Goal: Task Accomplishment & Management: Manage account settings

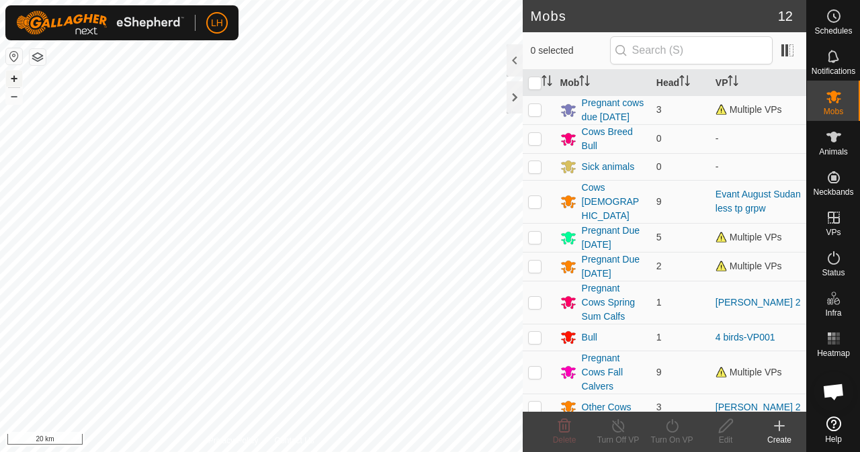
click at [15, 79] on button "+" at bounding box center [14, 79] width 16 height 16
click at [10, 79] on button "+" at bounding box center [14, 79] width 16 height 16
click at [390, 0] on html "LH Schedules Notifications Mobs Animals Neckbands VPs Status Infra Heatmap Help…" at bounding box center [430, 226] width 860 height 452
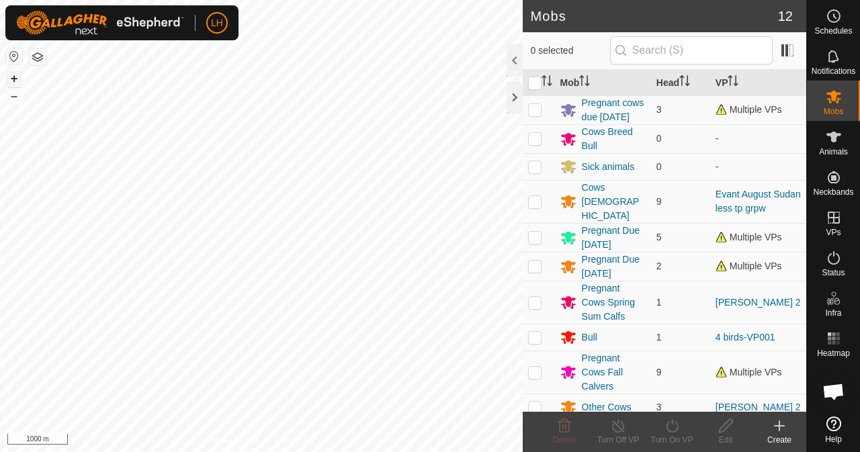
click at [9, 76] on button "+" at bounding box center [14, 79] width 16 height 16
click at [17, 77] on button "+" at bounding box center [14, 79] width 16 height 16
click at [13, 81] on button "+" at bounding box center [14, 79] width 16 height 16
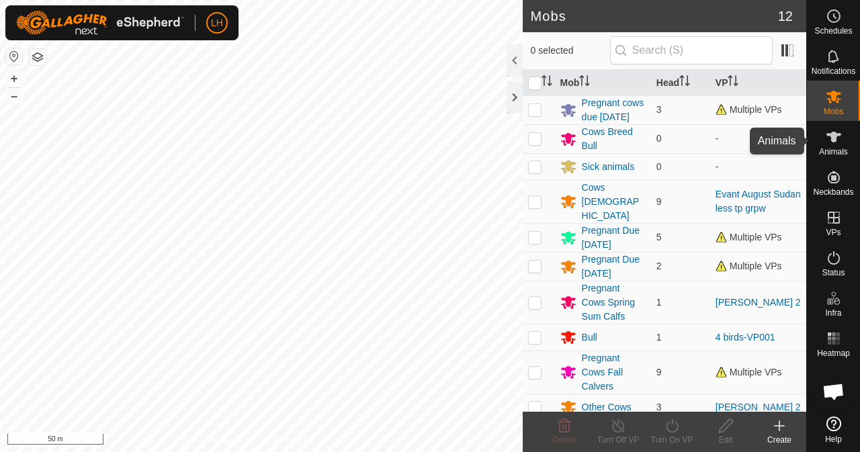
click at [836, 146] on es-animals-svg-icon at bounding box center [834, 137] width 24 height 22
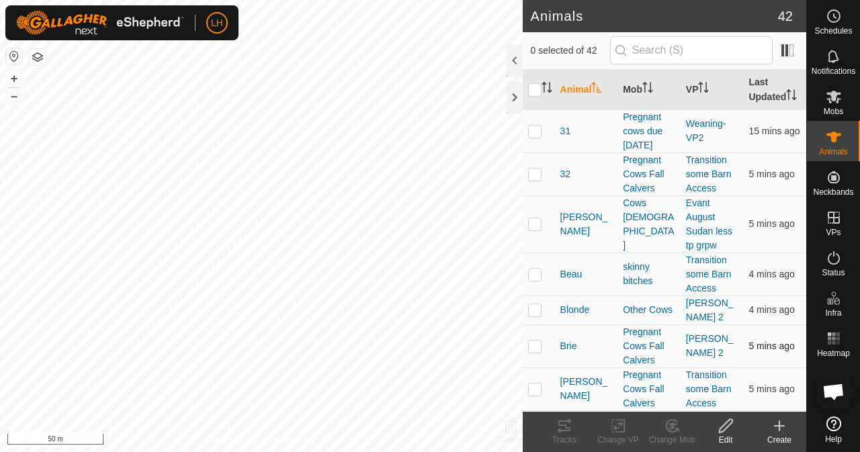
click at [533, 350] on td at bounding box center [539, 346] width 32 height 43
checkbox input "true"
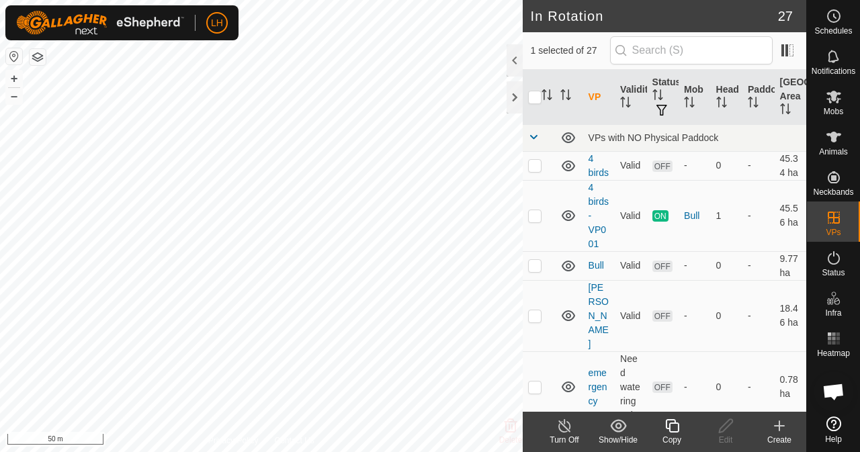
checkbox input "false"
checkbox input "true"
checkbox input "false"
click at [743, 239] on td "-" at bounding box center [759, 215] width 32 height 71
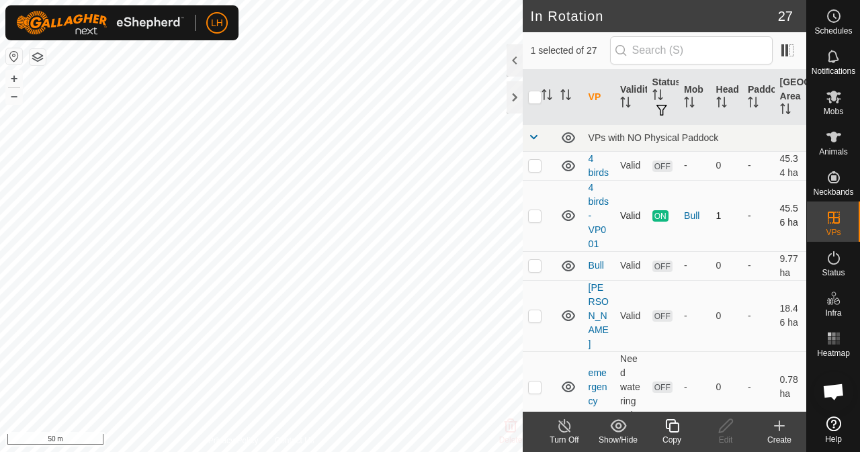
checkbox input "true"
checkbox input "false"
click at [567, 274] on icon at bounding box center [569, 266] width 16 height 16
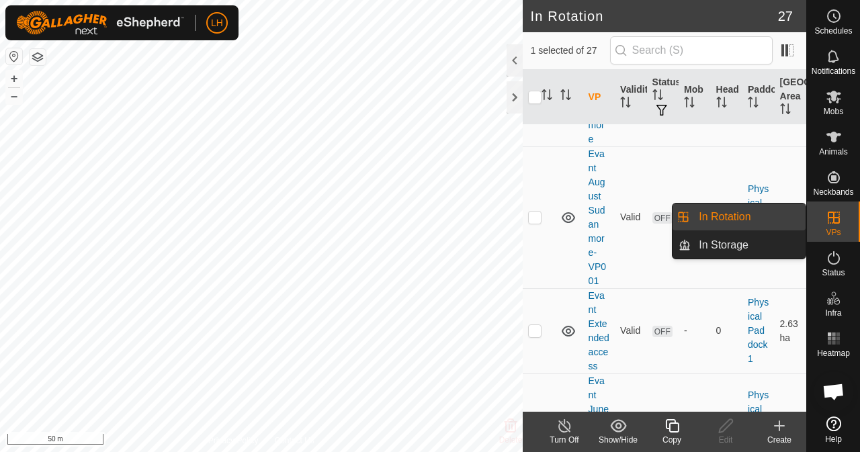
scroll to position [985, 0]
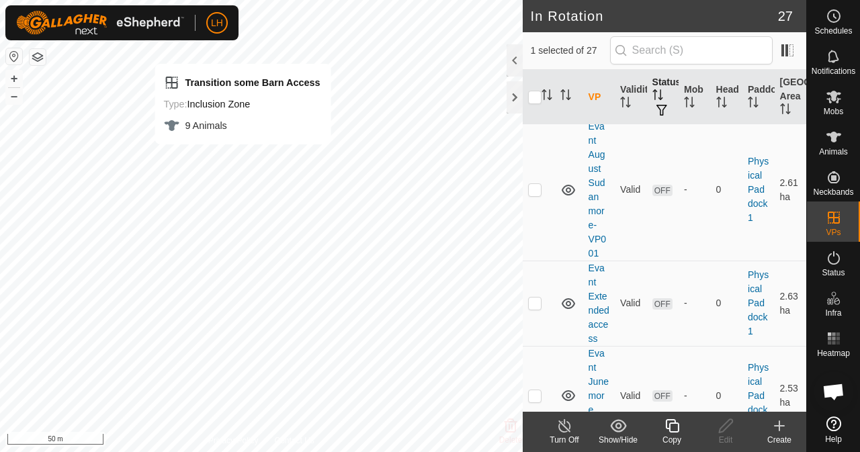
checkbox input "false"
checkbox input "true"
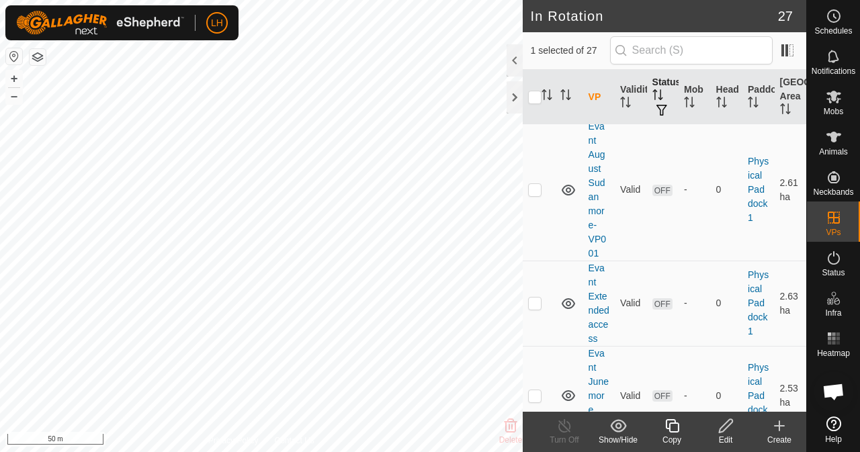
checkbox input "true"
checkbox input "false"
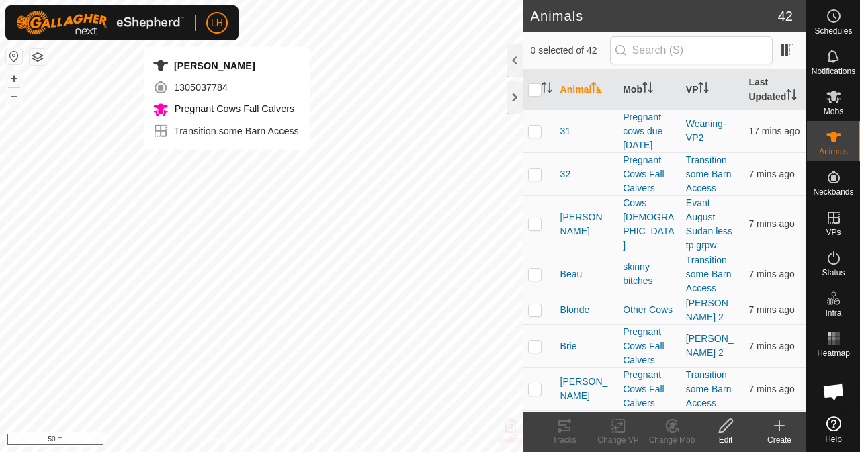
checkbox input "true"
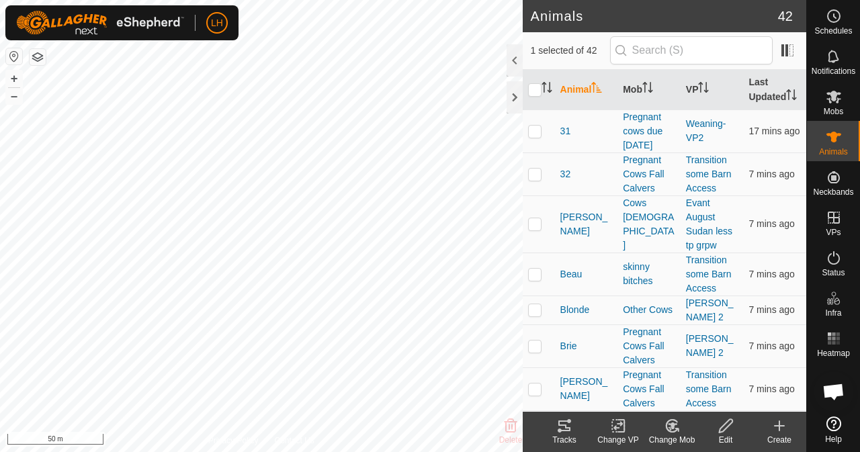
click at [575, 430] on tracks-svg-icon at bounding box center [565, 426] width 54 height 16
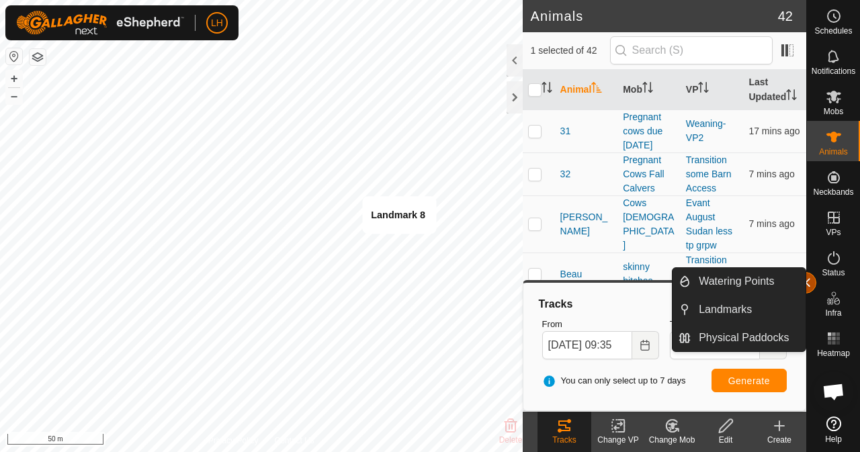
click at [809, 282] on button "button" at bounding box center [806, 283] width 22 height 22
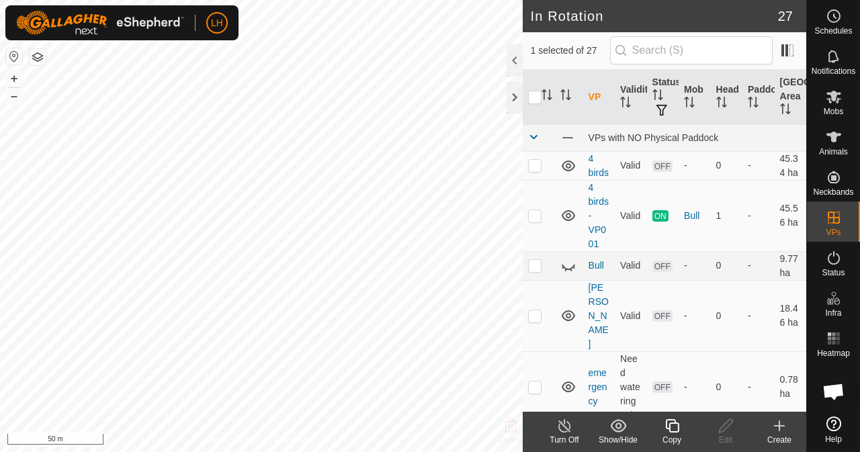
checkbox input "false"
checkbox input "true"
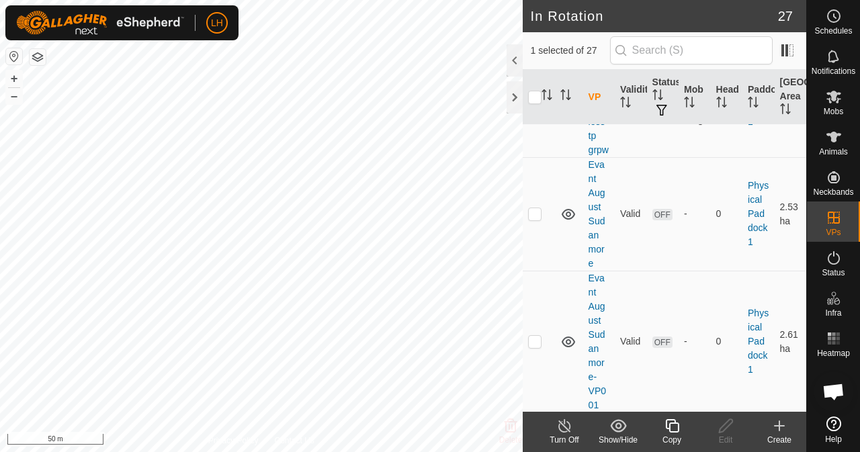
scroll to position [844, 0]
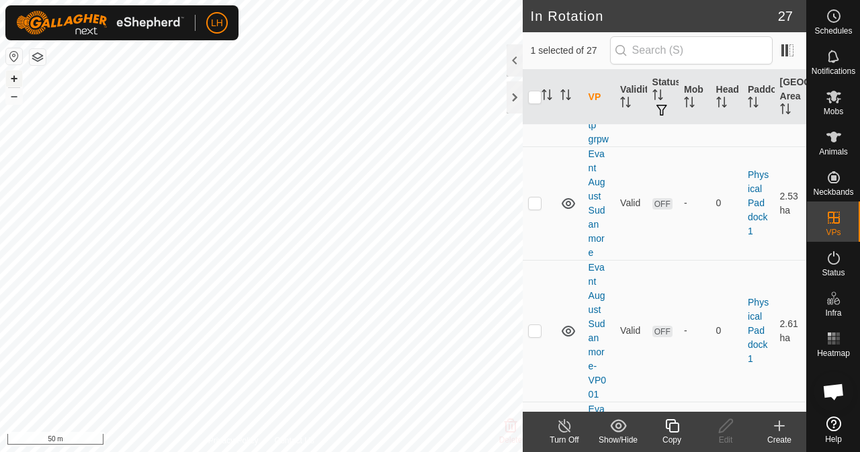
click at [14, 83] on button "+" at bounding box center [14, 79] width 16 height 16
click at [835, 108] on span "Mobs" at bounding box center [833, 112] width 19 height 8
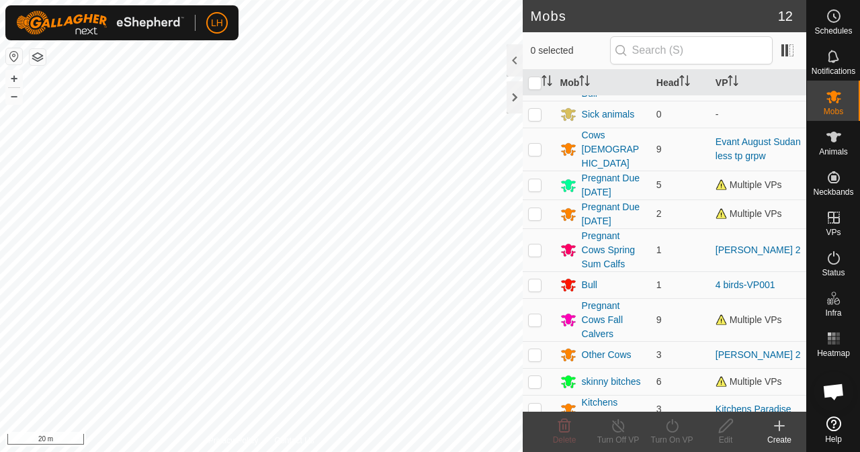
scroll to position [63, 0]
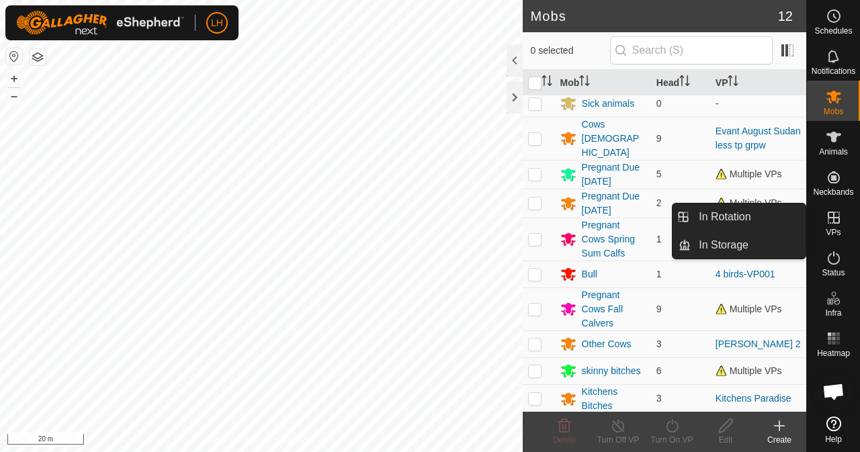
click at [831, 214] on icon at bounding box center [834, 218] width 16 height 16
click at [776, 218] on link "In Rotation" at bounding box center [748, 217] width 115 height 27
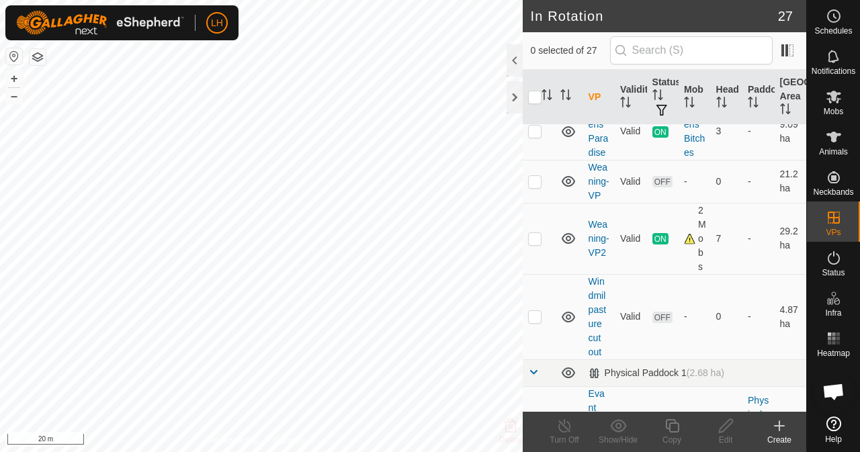
scroll to position [395, 0]
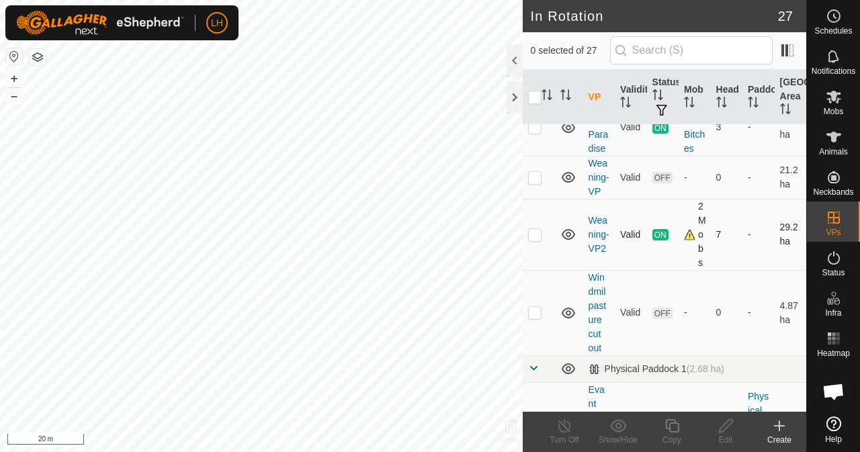
click at [536, 240] on p-checkbox at bounding box center [534, 234] width 13 height 11
checkbox input "false"
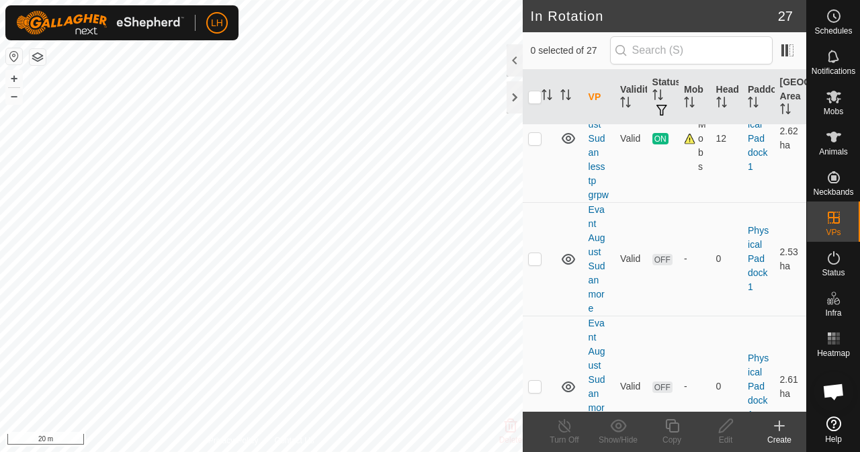
scroll to position [786, 0]
click at [659, 102] on th "Status" at bounding box center [663, 97] width 32 height 55
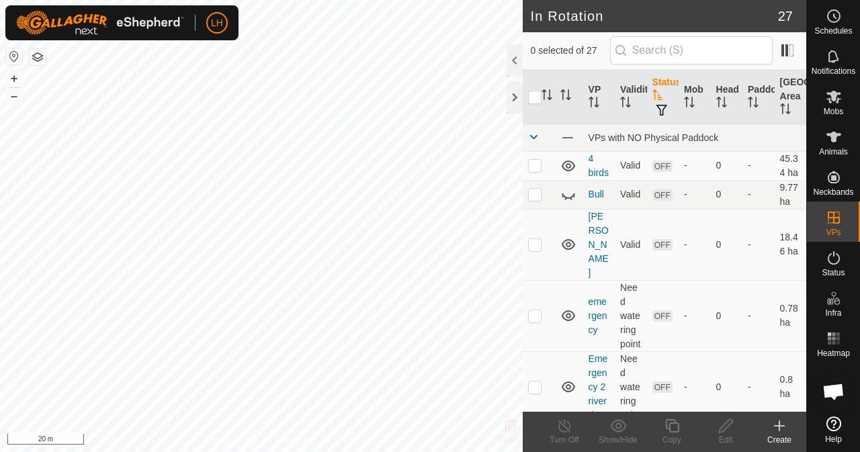
click at [659, 102] on th "Status" at bounding box center [663, 97] width 32 height 55
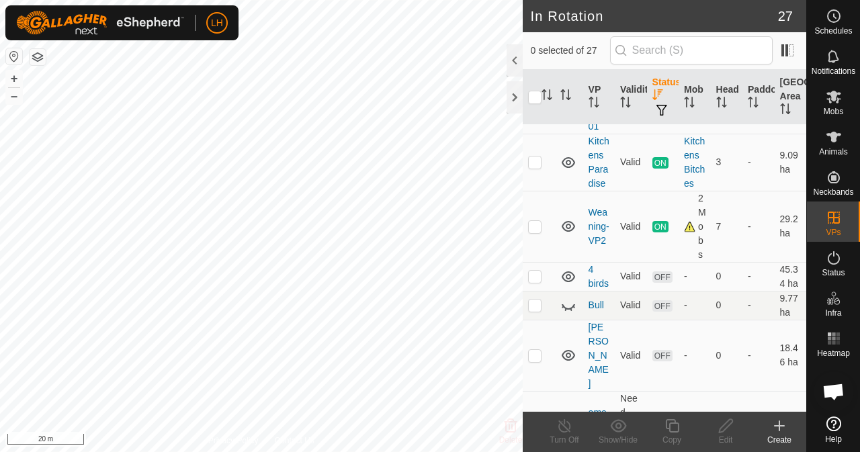
scroll to position [120, 0]
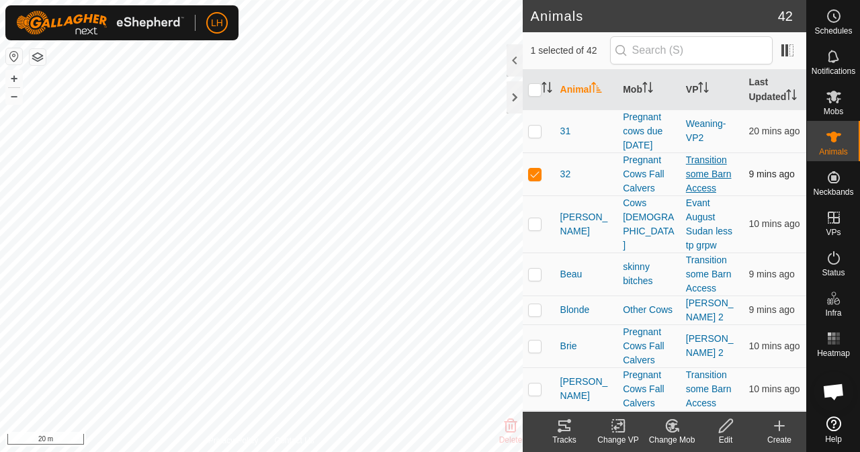
click at [704, 182] on link "Transition some Barn Access" at bounding box center [709, 174] width 46 height 39
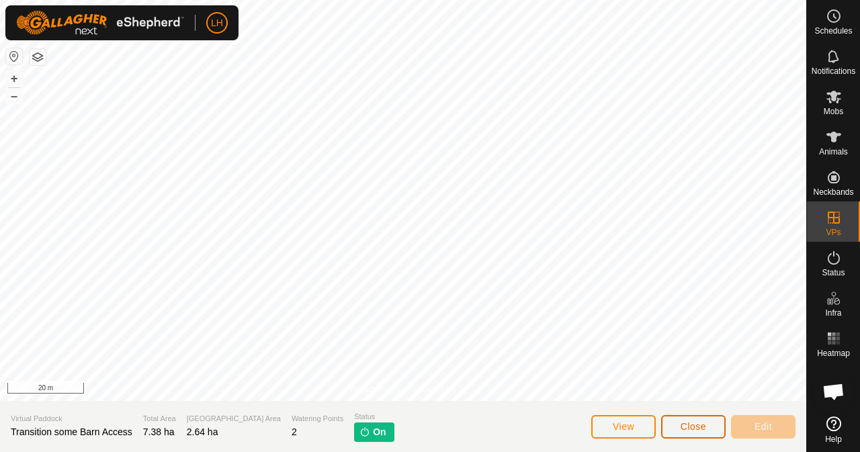
click at [694, 428] on span "Close" at bounding box center [694, 426] width 26 height 11
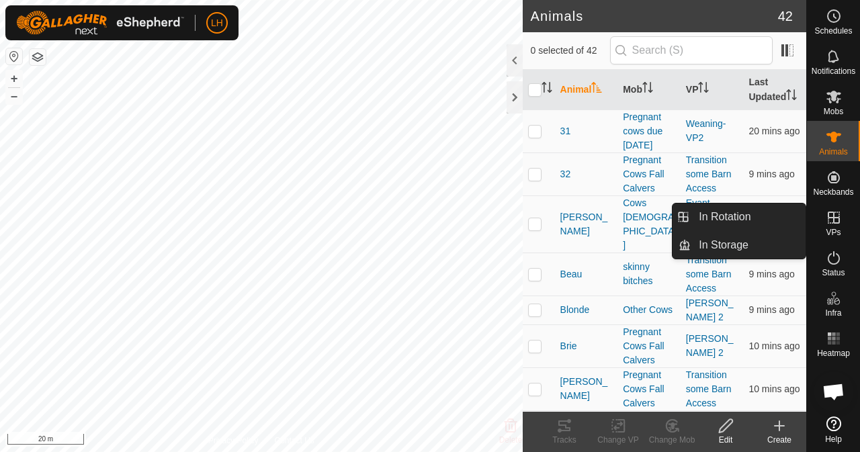
click at [838, 225] on icon at bounding box center [834, 218] width 16 height 16
click at [747, 213] on link "In Rotation" at bounding box center [748, 217] width 115 height 27
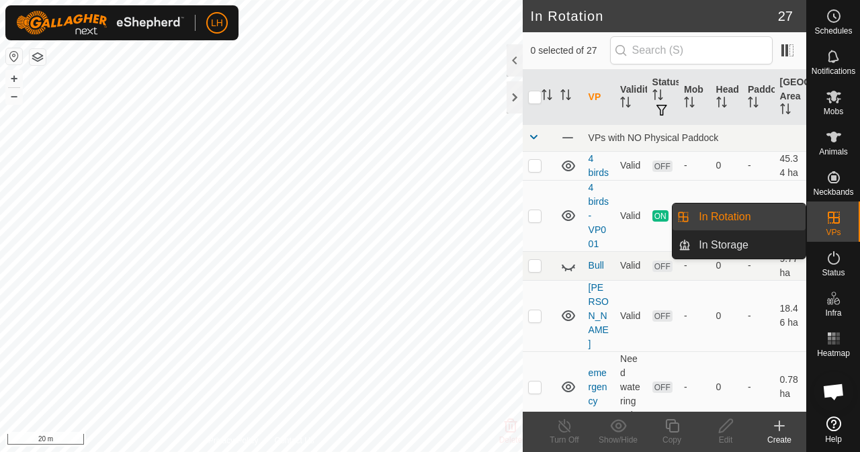
click at [835, 224] on icon at bounding box center [834, 218] width 16 height 16
click at [772, 216] on link "In Rotation" at bounding box center [748, 217] width 115 height 27
click at [832, 229] on span "VPs" at bounding box center [833, 233] width 15 height 8
click at [842, 222] on icon at bounding box center [834, 218] width 16 height 16
click at [747, 221] on link "In Rotation" at bounding box center [748, 217] width 115 height 27
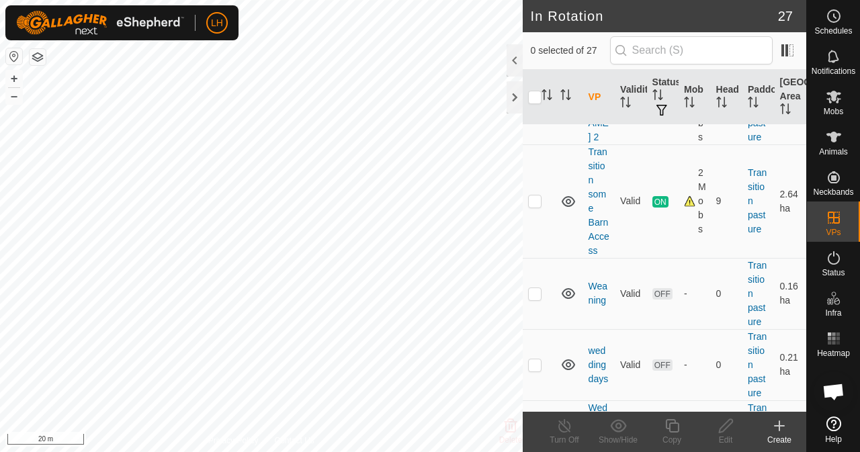
scroll to position [1904, 0]
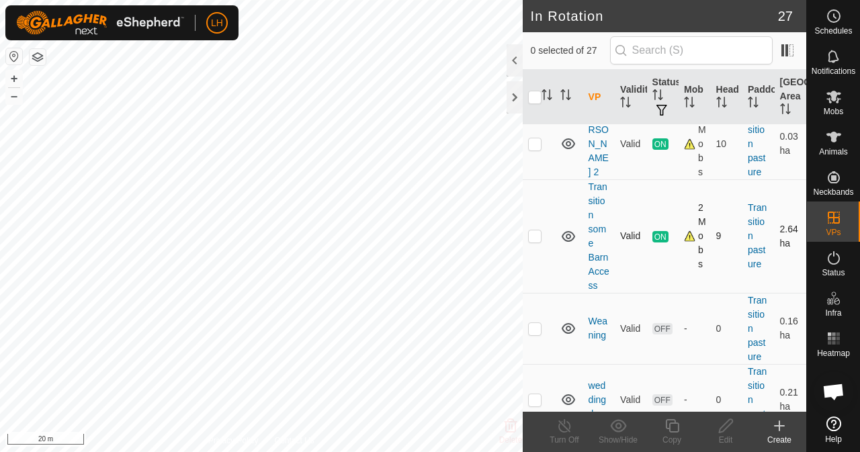
click at [528, 293] on td at bounding box center [539, 236] width 32 height 114
checkbox input "true"
click at [680, 432] on icon at bounding box center [672, 426] width 17 height 16
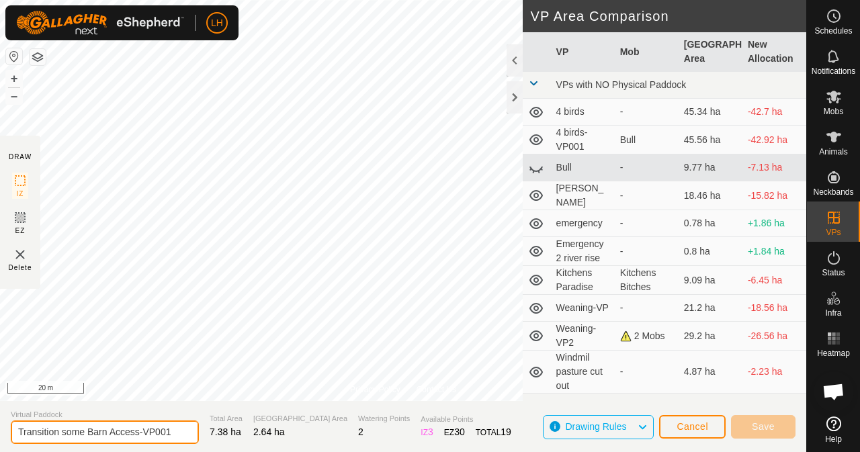
click at [177, 438] on input "Transition some Barn Access-VP001" at bounding box center [105, 433] width 188 height 24
drag, startPoint x: 177, startPoint y: 438, endPoint x: 62, endPoint y: 423, distance: 115.8
click at [62, 423] on input "Transition some Barn Access-VP001" at bounding box center [105, 433] width 188 height 24
type input "T"
type input "Transition Windmill"
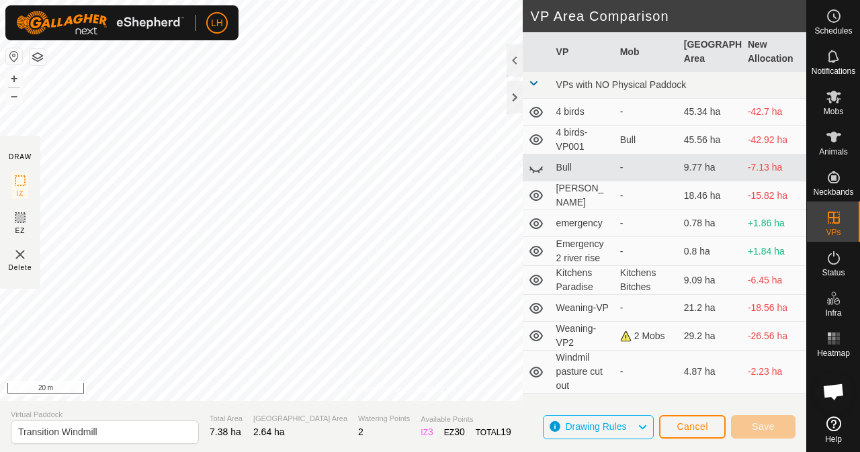
click at [673, 25] on header "VP Area Comparison" at bounding box center [665, 16] width 284 height 32
click at [15, 87] on button "+" at bounding box center [14, 79] width 16 height 16
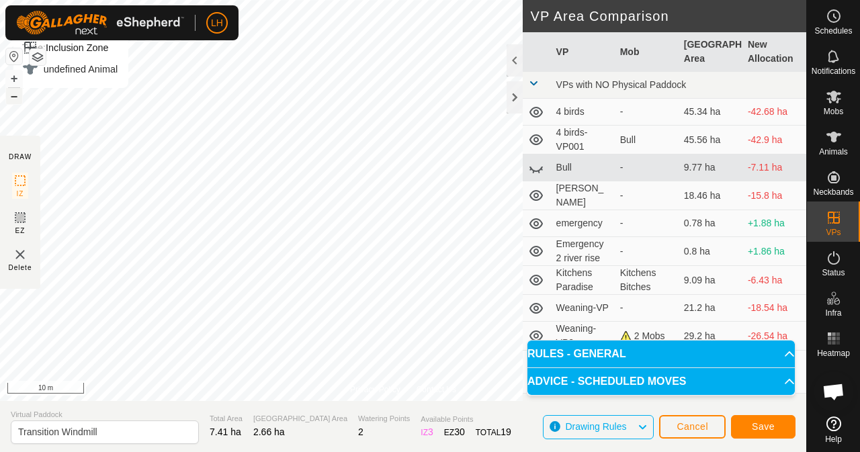
click at [22, 102] on button "–" at bounding box center [14, 96] width 16 height 16
click at [599, 46] on div "Privacy Policy Contact Us Type: Inclusion Zone undefined Animal + – ⇧ i 20 m DR…" at bounding box center [403, 226] width 807 height 452
click at [519, 52] on div at bounding box center [515, 60] width 16 height 32
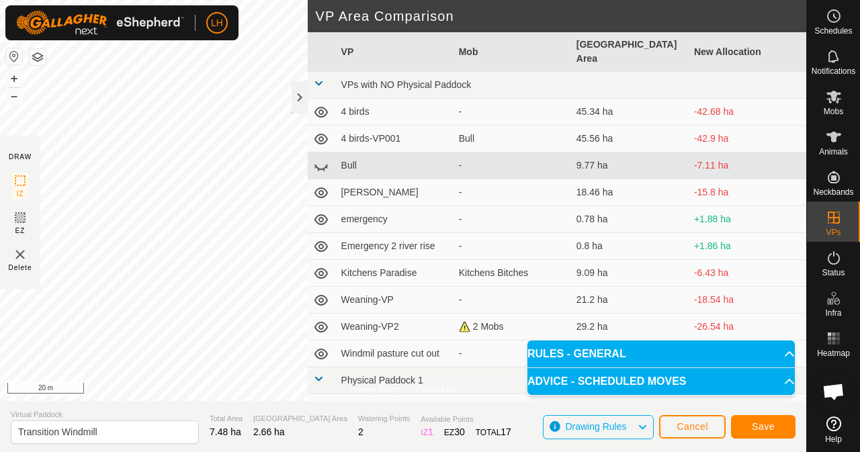
click at [298, 115] on div at bounding box center [300, 81] width 16 height 74
click at [300, 96] on div at bounding box center [300, 97] width 16 height 32
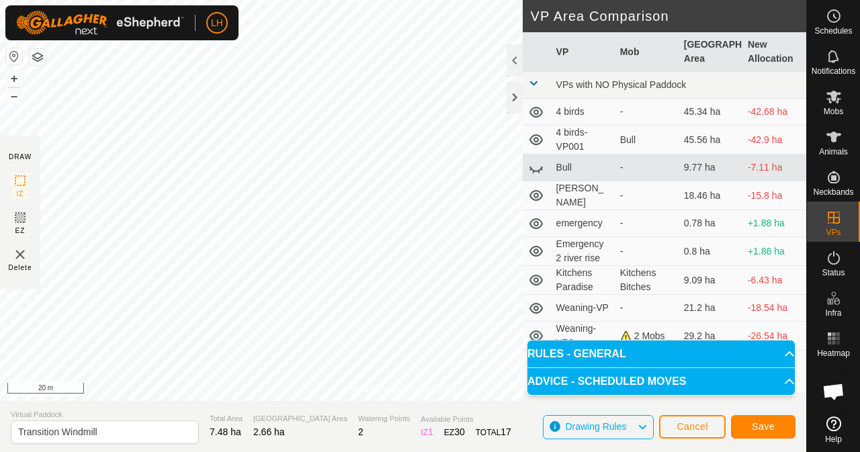
click at [622, 67] on div "Privacy Policy Contact Us Type: Inclusion Zone undefined Animal + – ⇧ i 20 m DR…" at bounding box center [403, 226] width 807 height 452
click at [370, 0] on html "LH Schedules Notifications Mobs Animals Neckbands VPs Status Infra Heatmap Help…" at bounding box center [430, 226] width 860 height 452
click at [309, 0] on html "LH Schedules Notifications Mobs Animals Neckbands VPs Status Infra Heatmap Help…" at bounding box center [430, 226] width 860 height 452
click at [195, 452] on html "LH Schedules Notifications Mobs Animals Neckbands VPs Status Infra Heatmap Help…" at bounding box center [430, 226] width 860 height 452
click at [756, 428] on span "Save" at bounding box center [763, 426] width 23 height 11
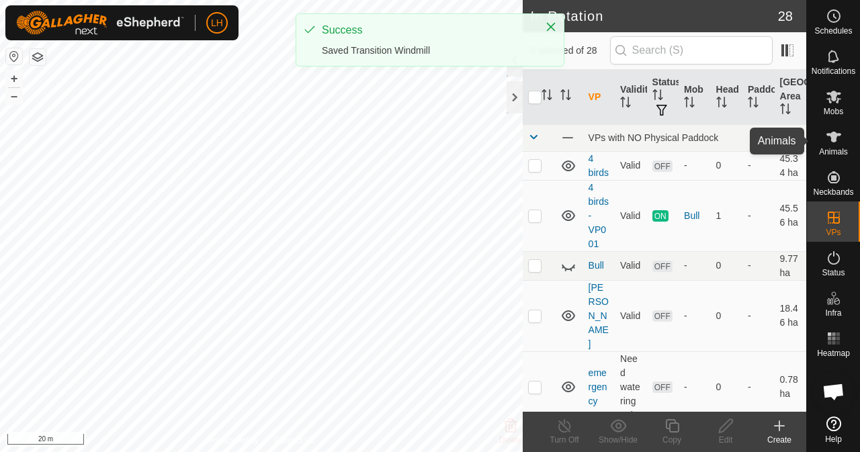
click at [836, 137] on icon at bounding box center [834, 137] width 15 height 11
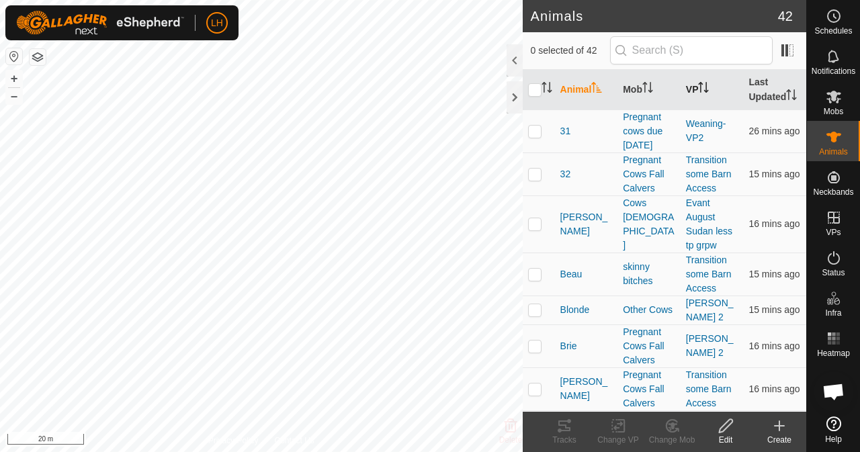
click at [691, 92] on th "VP" at bounding box center [712, 90] width 63 height 40
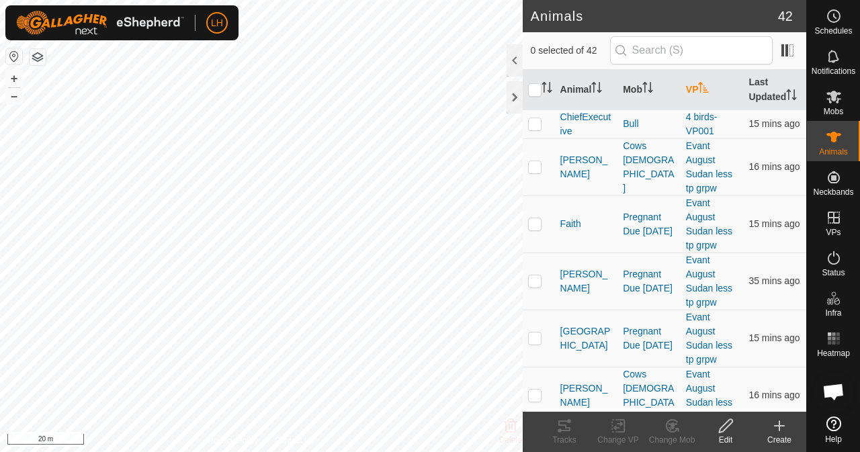
click at [691, 92] on th "VP" at bounding box center [712, 90] width 63 height 40
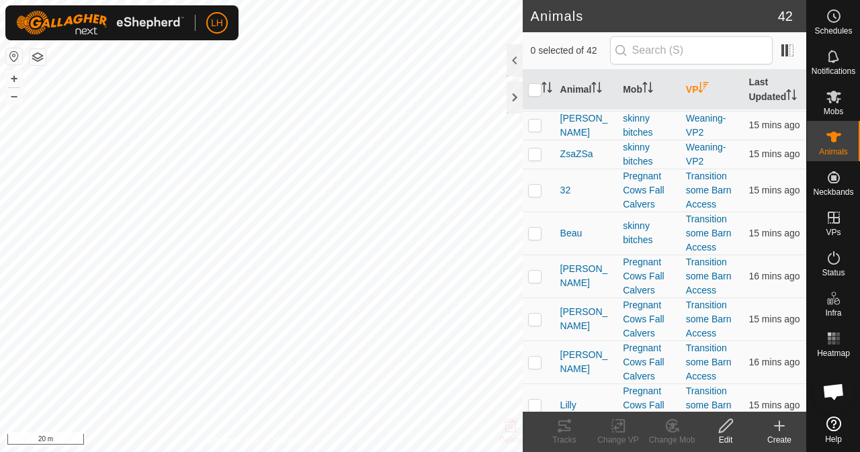
scroll to position [179, 0]
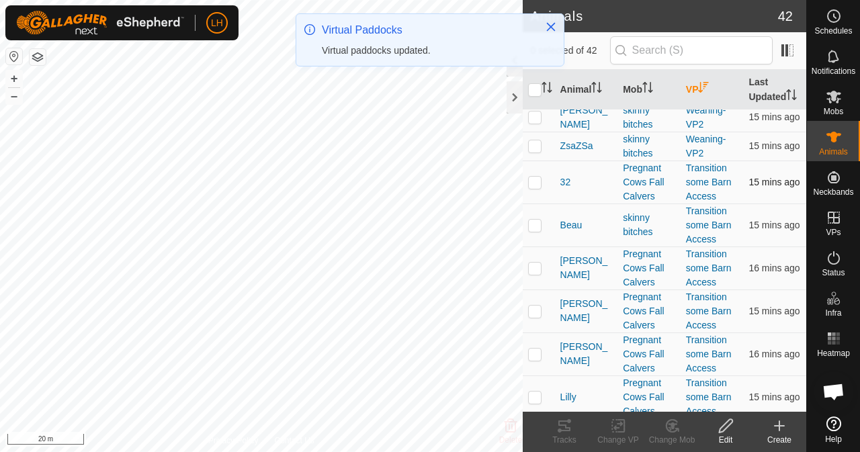
click at [535, 188] on p-checkbox at bounding box center [534, 182] width 13 height 11
checkbox input "true"
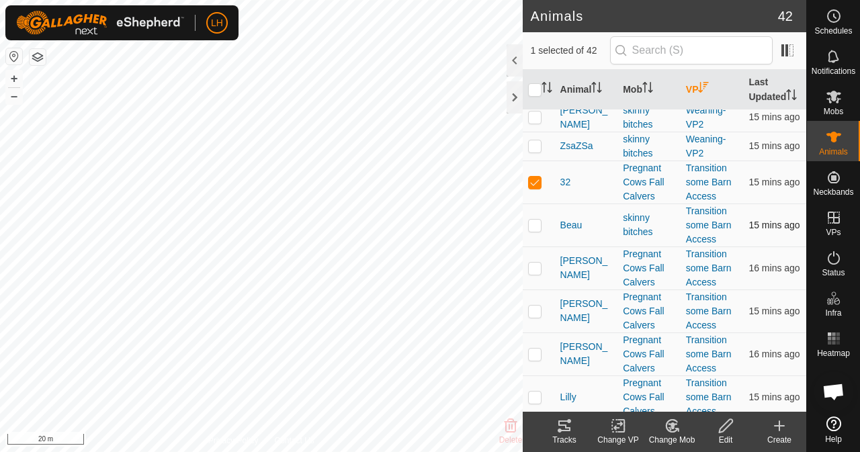
click at [534, 231] on p-checkbox at bounding box center [534, 225] width 13 height 11
checkbox input "true"
click at [534, 274] on p-checkbox at bounding box center [534, 268] width 13 height 11
checkbox input "true"
click at [536, 317] on p-checkbox at bounding box center [534, 311] width 13 height 11
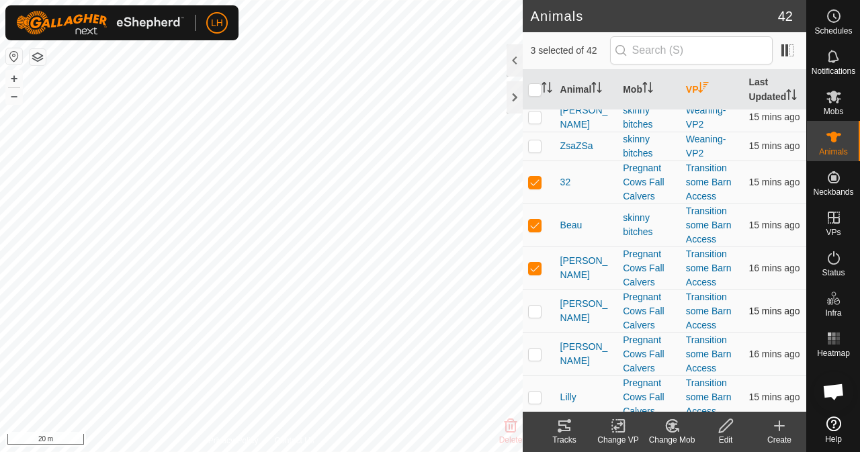
checkbox input "true"
click at [530, 360] on p-checkbox at bounding box center [534, 354] width 13 height 11
checkbox input "true"
click at [542, 409] on td at bounding box center [539, 397] width 32 height 43
checkbox input "true"
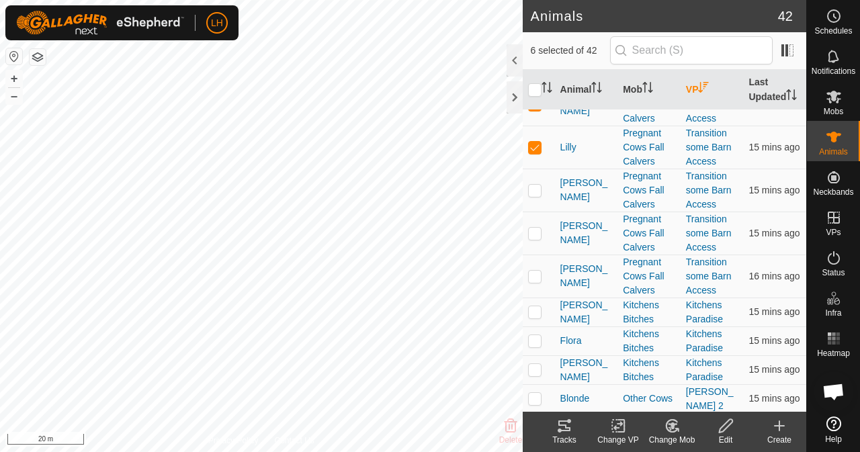
scroll to position [435, 0]
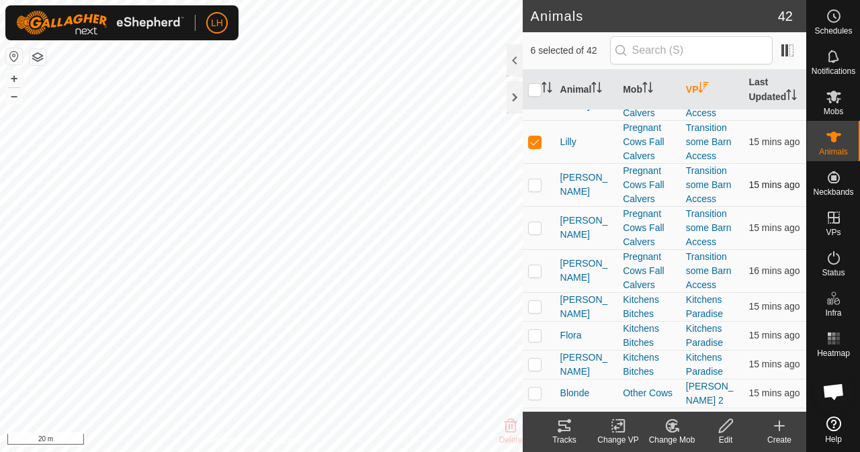
click at [538, 190] on p-checkbox at bounding box center [534, 184] width 13 height 11
checkbox input "true"
click at [533, 233] on p-checkbox at bounding box center [534, 227] width 13 height 11
checkbox input "true"
click at [531, 276] on p-checkbox at bounding box center [534, 271] width 13 height 11
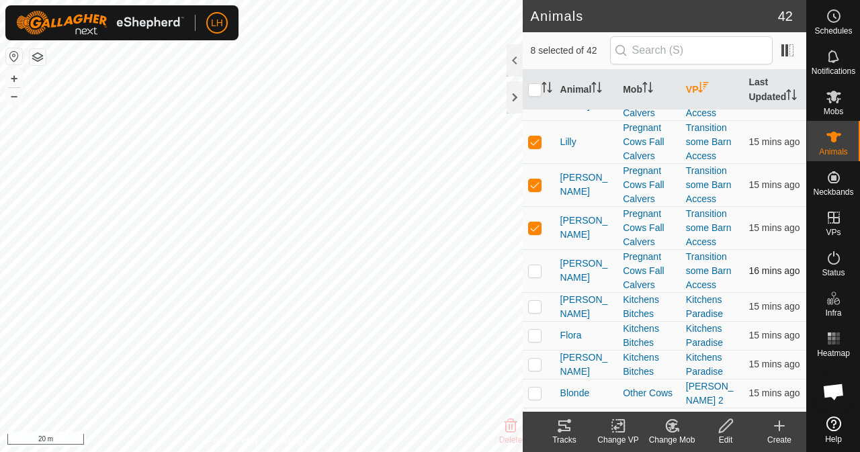
checkbox input "true"
click at [623, 424] on icon at bounding box center [618, 426] width 17 height 16
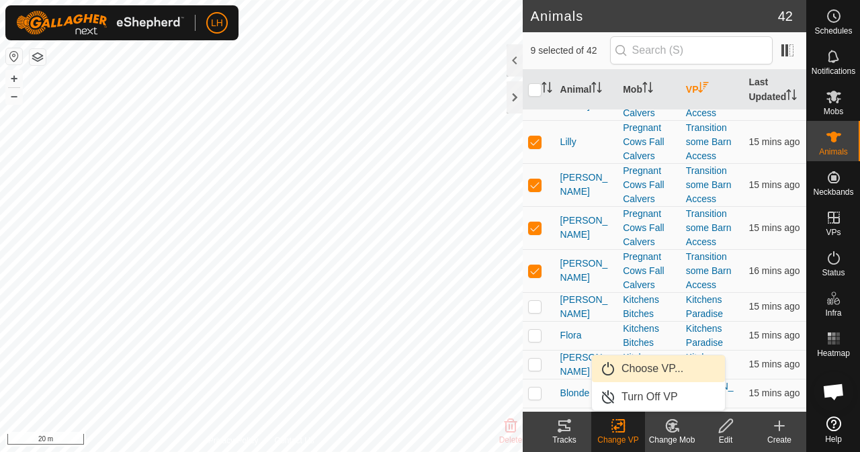
click at [658, 367] on link "Choose VP..." at bounding box center [658, 369] width 133 height 27
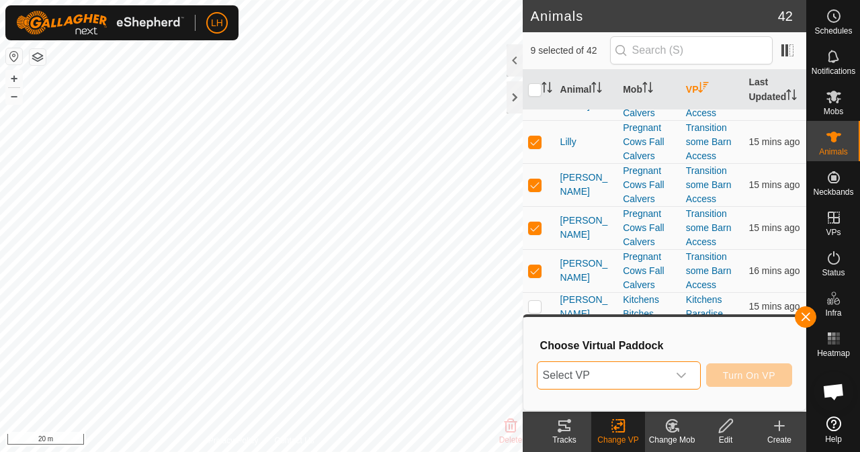
click at [658, 367] on span "Select VP" at bounding box center [603, 375] width 130 height 27
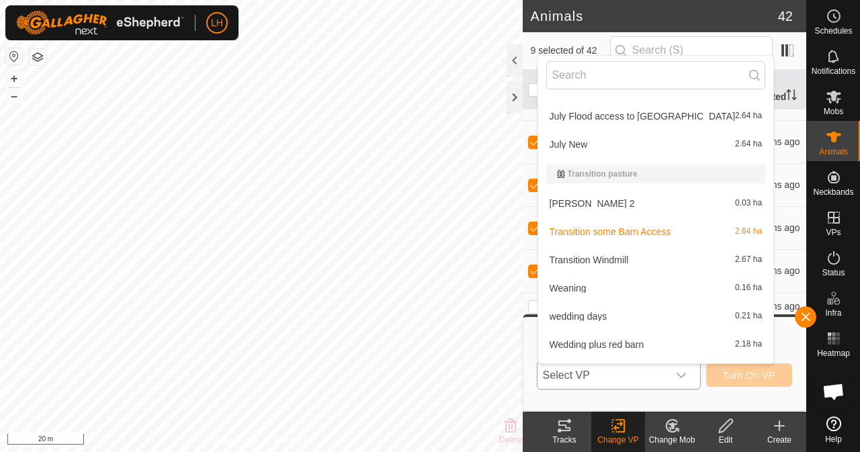
scroll to position [613, 0]
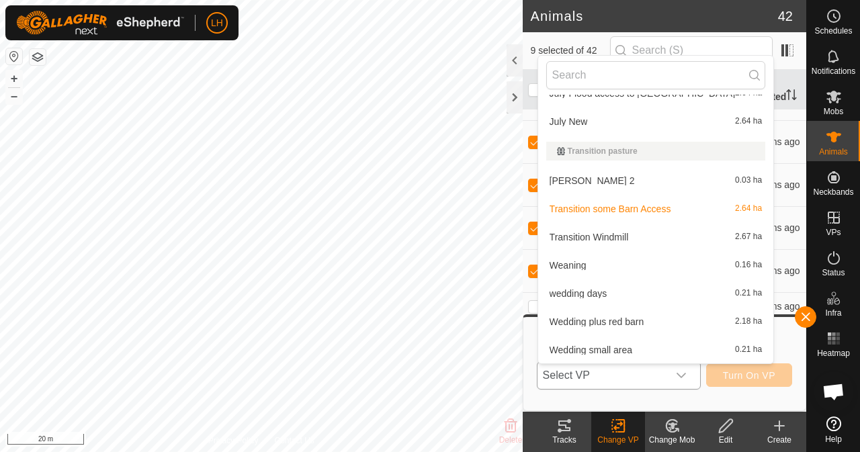
click at [625, 237] on li "Transition Windmill 2.67 ha" at bounding box center [656, 237] width 236 height 27
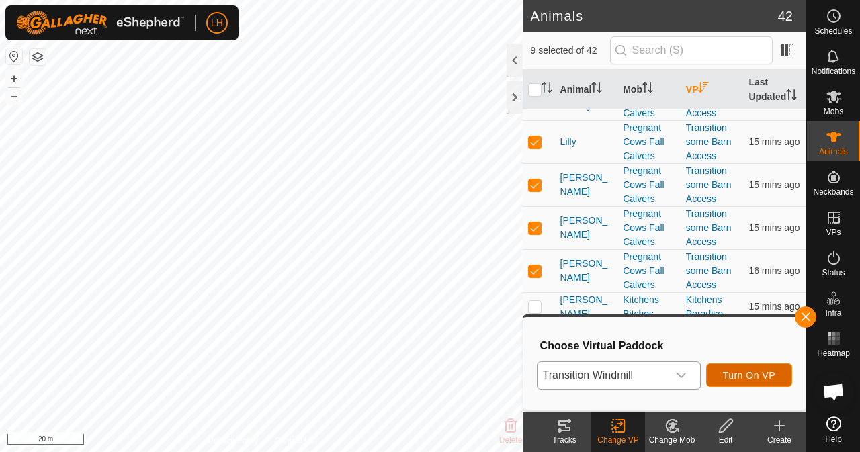
click at [760, 377] on span "Turn On VP" at bounding box center [749, 375] width 52 height 11
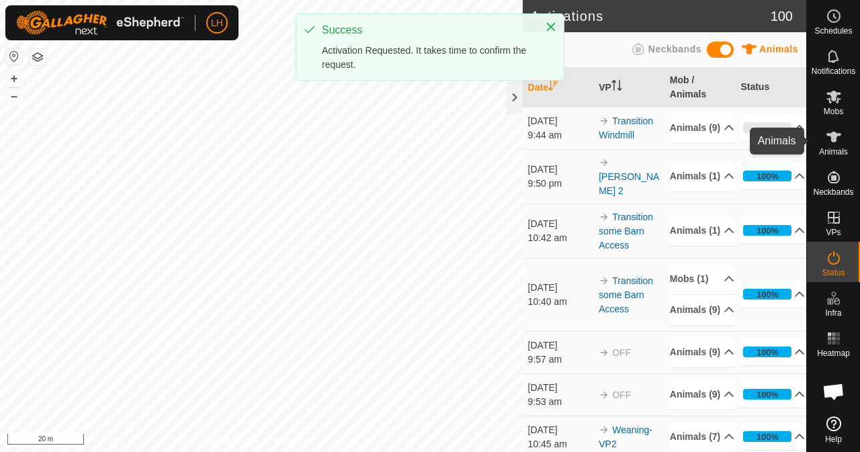
click at [839, 138] on icon at bounding box center [834, 137] width 16 height 16
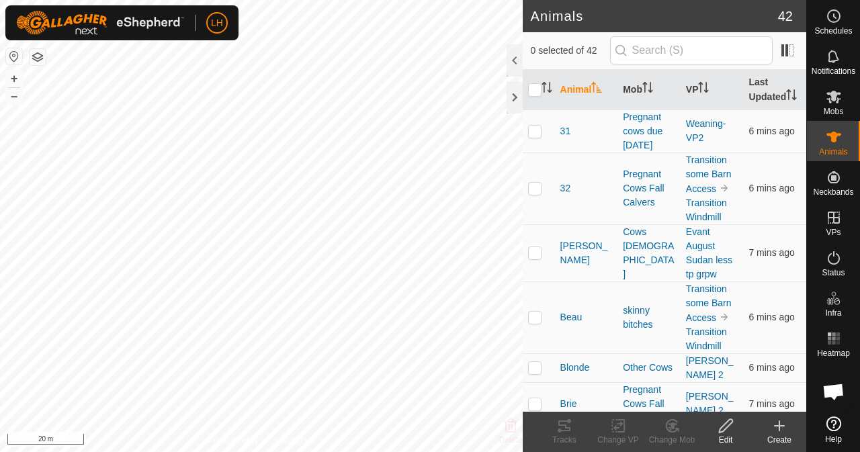
click at [839, 138] on icon at bounding box center [834, 137] width 16 height 16
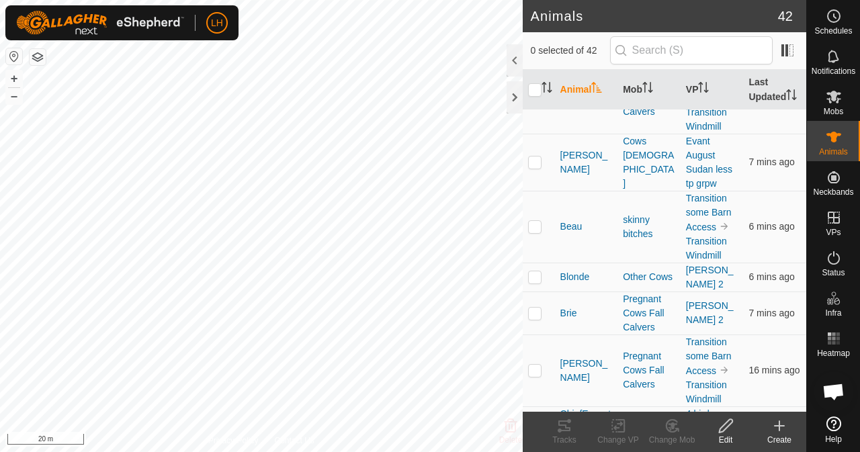
scroll to position [106, 0]
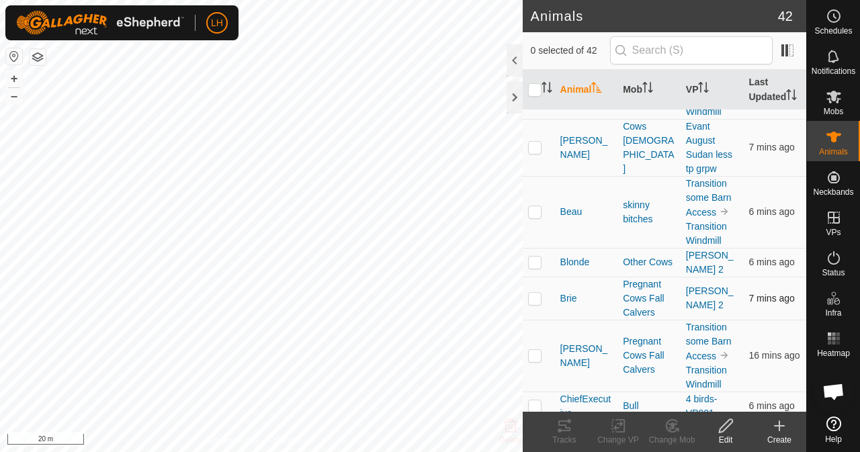
click at [531, 304] on p-checkbox at bounding box center [534, 298] width 13 height 11
checkbox input "true"
click at [614, 433] on icon at bounding box center [618, 426] width 17 height 16
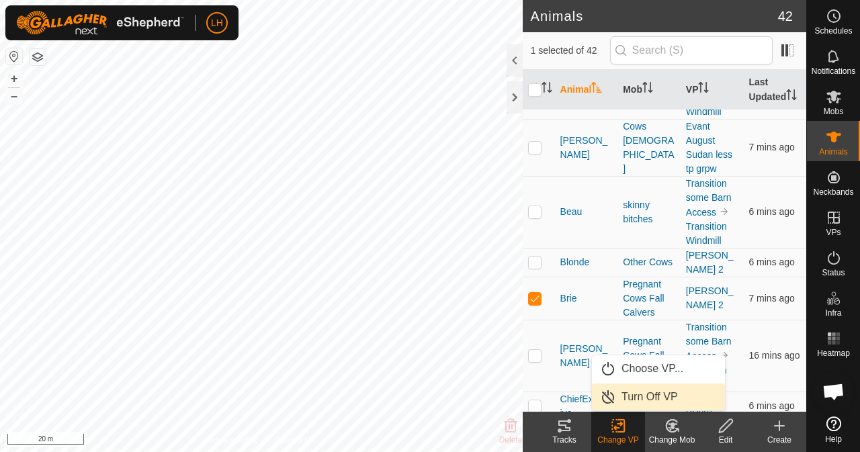
click at [655, 397] on link "Turn Off VP" at bounding box center [658, 397] width 133 height 27
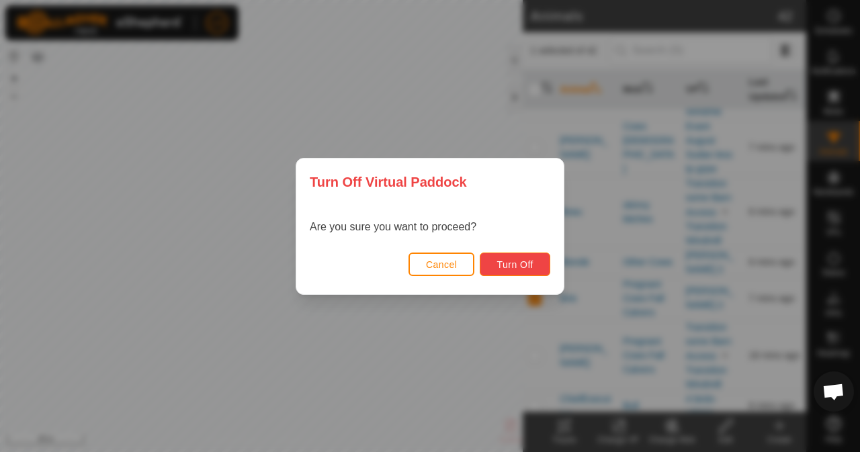
click at [510, 258] on button "Turn Off" at bounding box center [515, 265] width 71 height 24
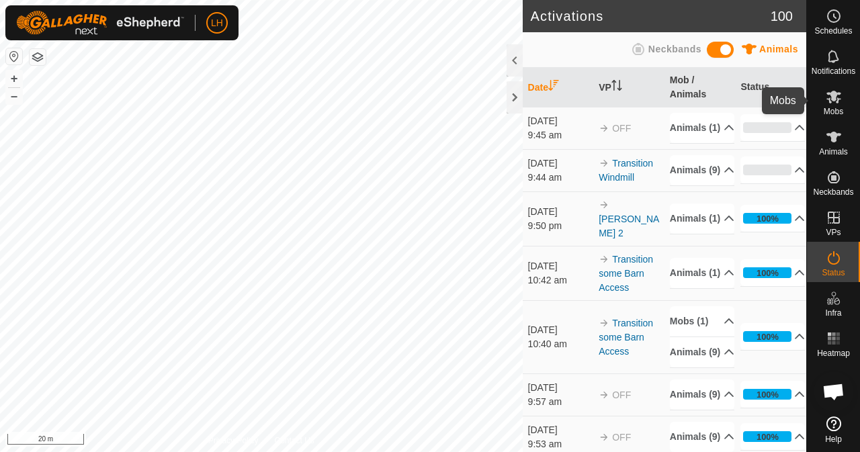
click at [834, 104] on icon at bounding box center [834, 97] width 16 height 16
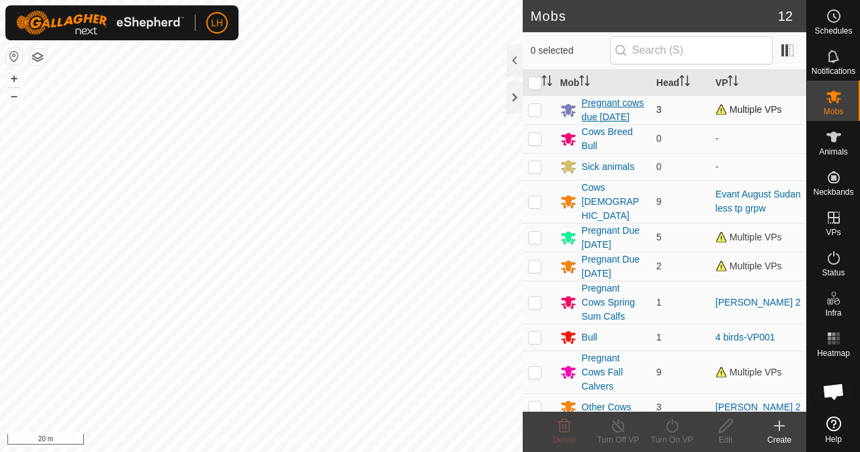
drag, startPoint x: 593, startPoint y: 119, endPoint x: 600, endPoint y: 123, distance: 7.8
click at [600, 123] on div "Pregnant cows due [DATE]" at bounding box center [614, 110] width 64 height 28
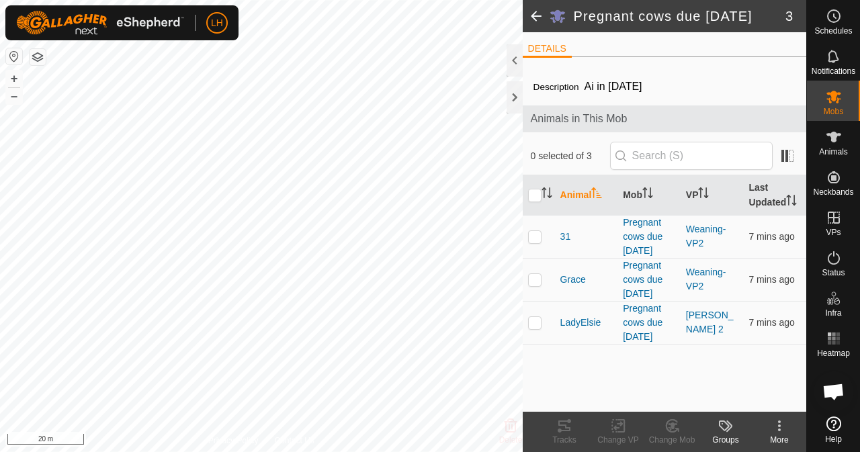
click at [538, 15] on span at bounding box center [536, 16] width 27 height 32
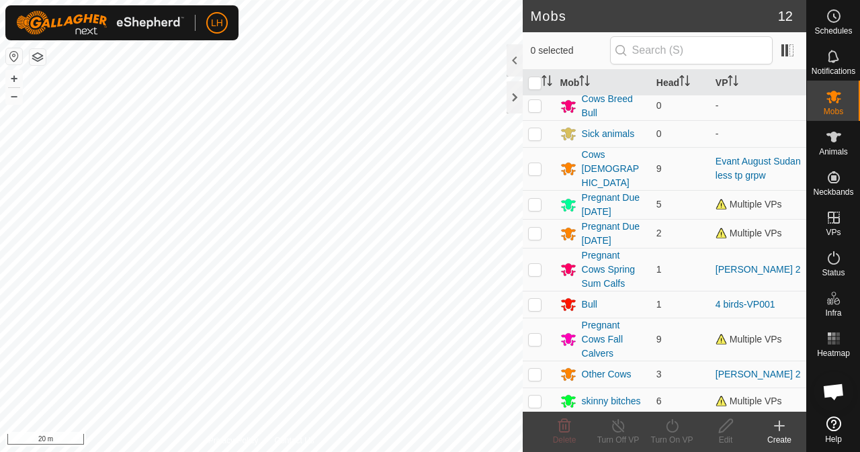
scroll to position [34, 0]
click at [614, 207] on div "Pregnant Due [DATE]" at bounding box center [614, 204] width 64 height 28
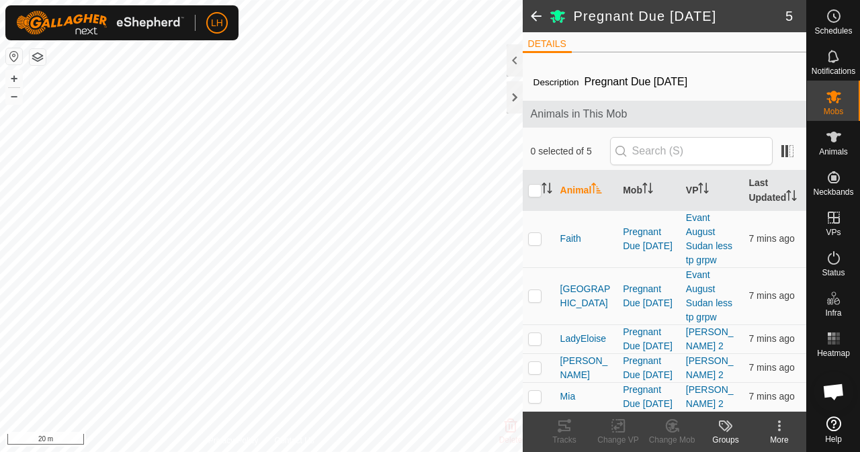
scroll to position [58, 0]
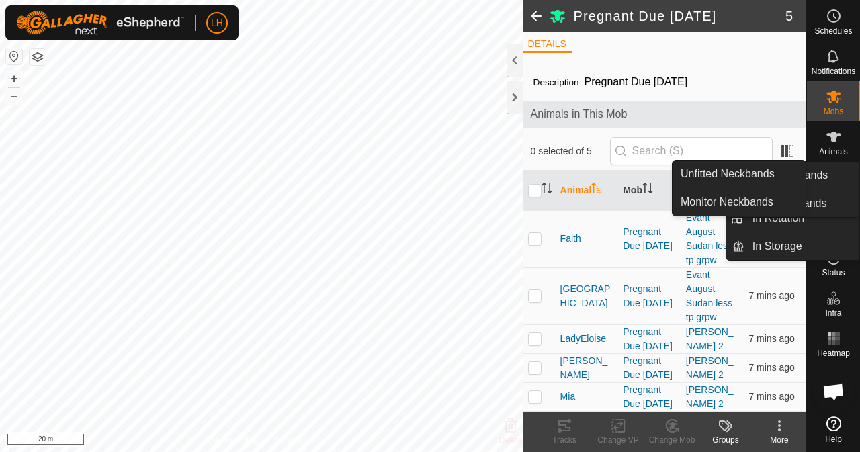
drag, startPoint x: 799, startPoint y: 203, endPoint x: 810, endPoint y: 159, distance: 45.6
click at [810, 159] on nav "Schedules Notifications Mobs Animals Neckbands VPs Status Infra Heatmap Help" at bounding box center [833, 226] width 53 height 452
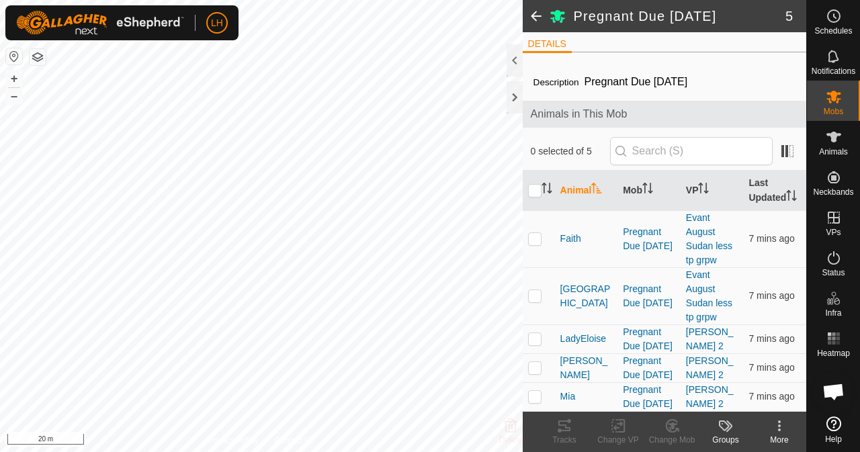
click at [536, 17] on span at bounding box center [536, 16] width 27 height 32
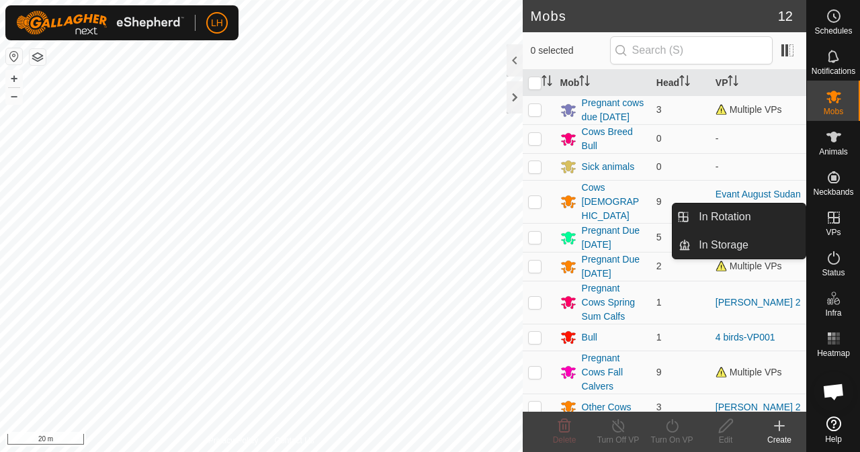
click at [836, 214] on icon at bounding box center [834, 218] width 16 height 16
click at [832, 227] on es-virtualpaddocks-svg-icon at bounding box center [834, 218] width 24 height 22
click at [745, 220] on link "In Rotation" at bounding box center [748, 217] width 115 height 27
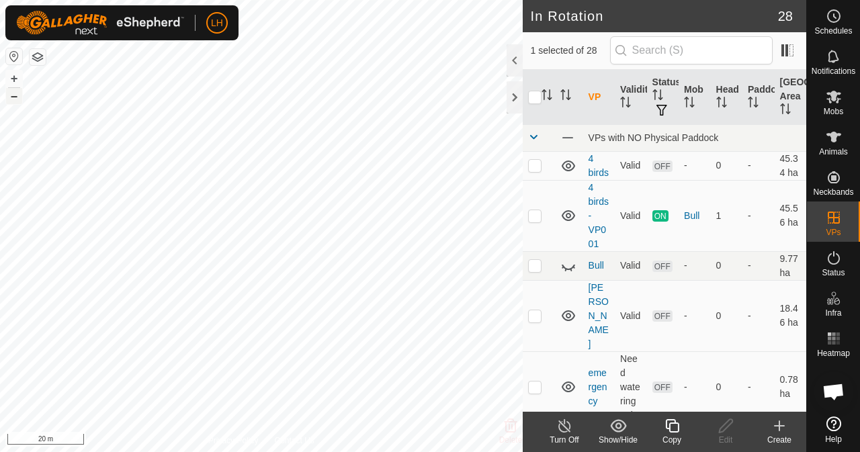
click at [17, 99] on button "–" at bounding box center [14, 96] width 16 height 16
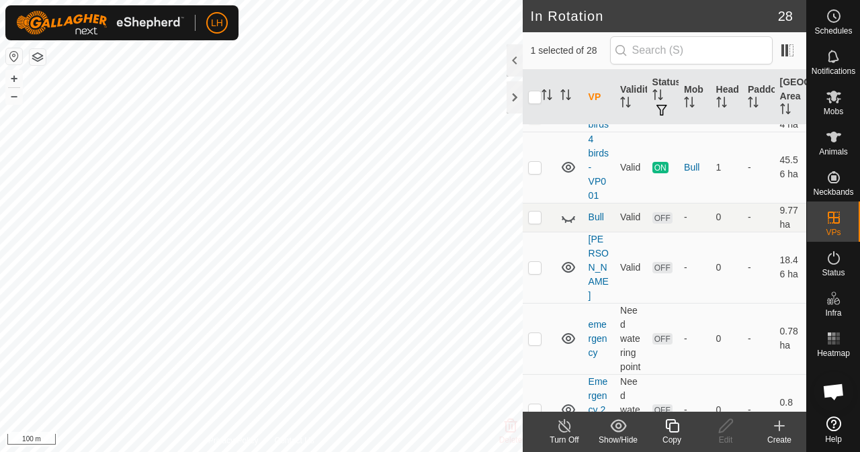
scroll to position [63, 0]
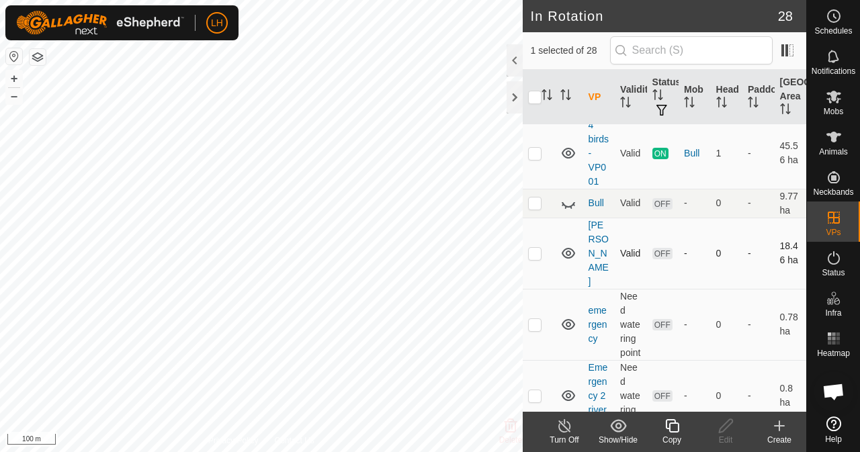
click at [531, 248] on p-checkbox at bounding box center [534, 253] width 13 height 11
checkbox input "false"
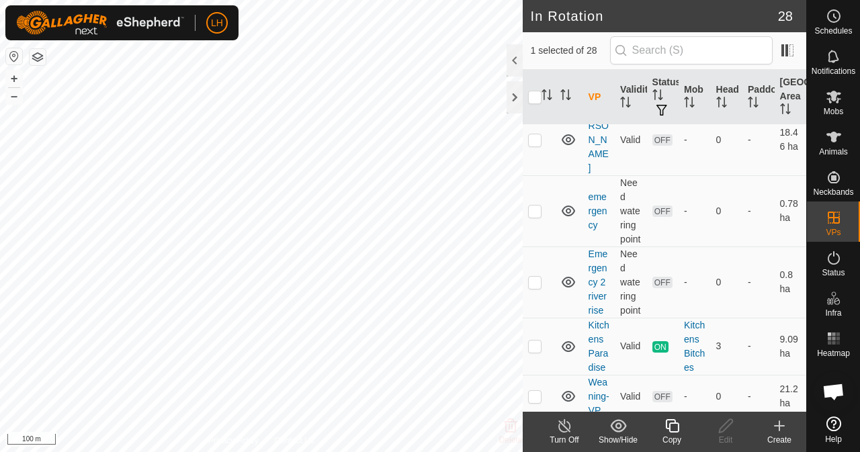
scroll to position [172, 0]
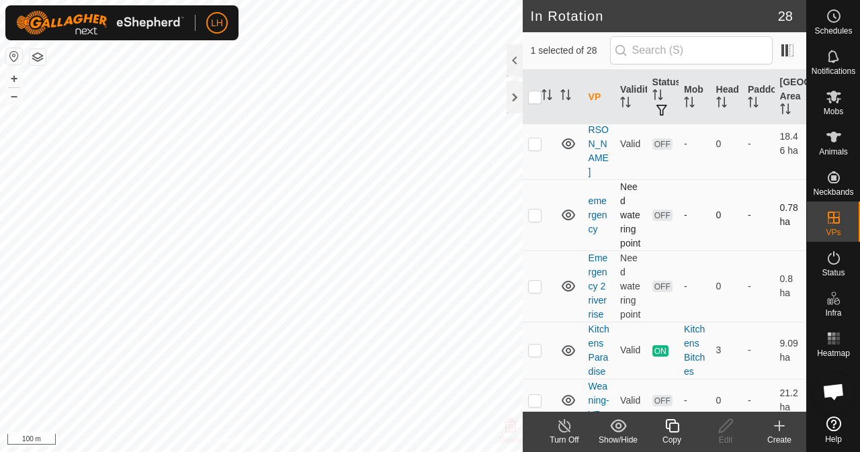
click at [540, 210] on p-checkbox at bounding box center [534, 215] width 13 height 11
checkbox input "true"
click at [522, 52] on div at bounding box center [515, 60] width 16 height 32
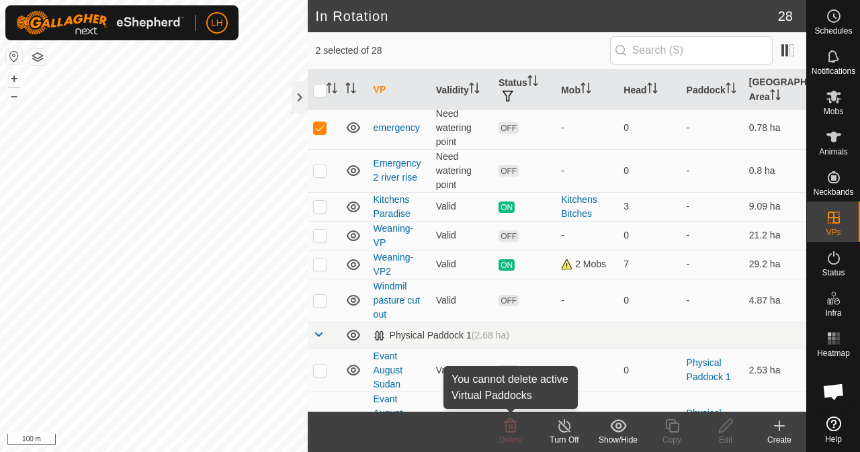
click at [520, 440] on span "Delete" at bounding box center [511, 440] width 24 height 9
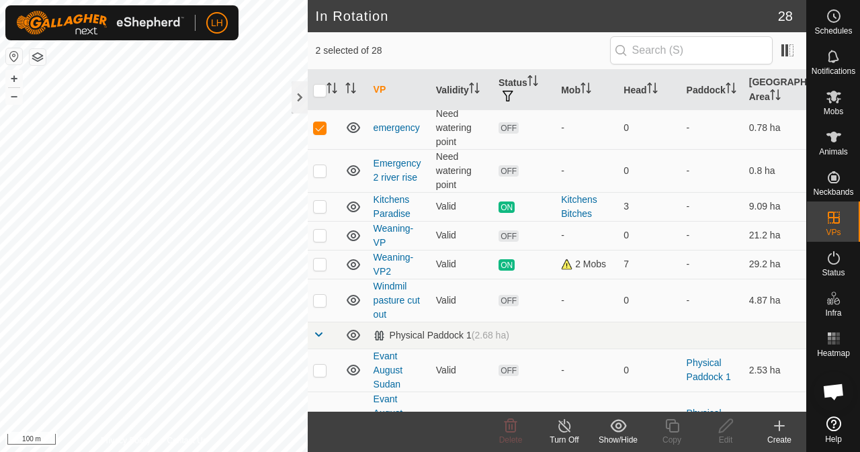
click at [509, 435] on div "Delete" at bounding box center [511, 440] width 54 height 12
click at [394, 427] on footer "Delete Turn Off Show/Hide Copy Edit Create" at bounding box center [557, 432] width 499 height 40
click at [325, 95] on input "checkbox" at bounding box center [319, 90] width 13 height 13
checkbox input "true"
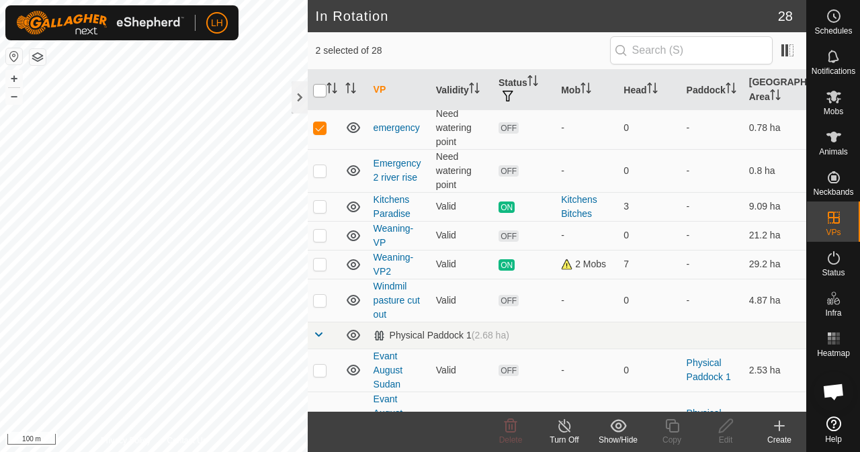
checkbox input "true"
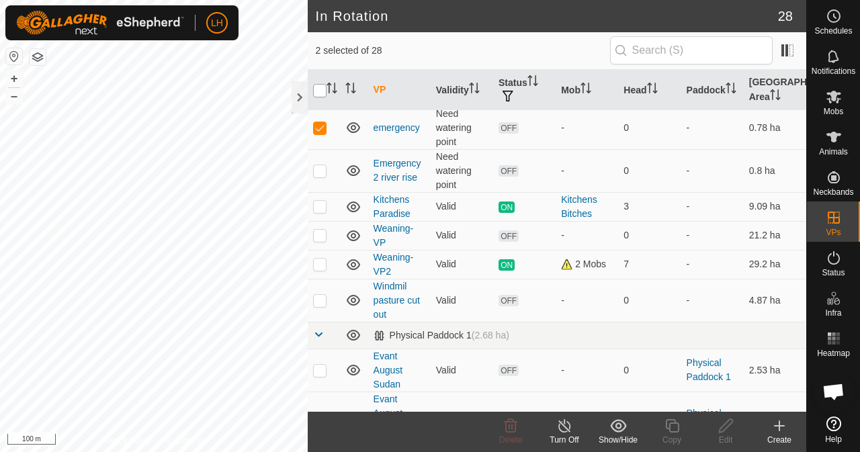
checkbox input "true"
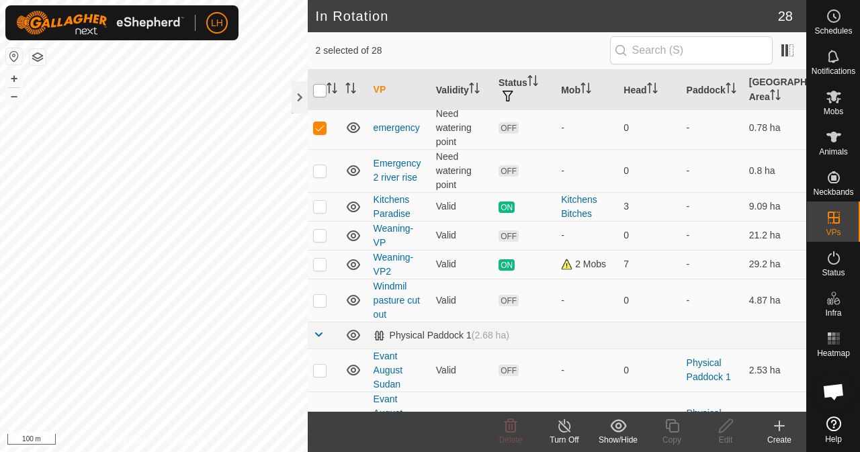
checkbox input "true"
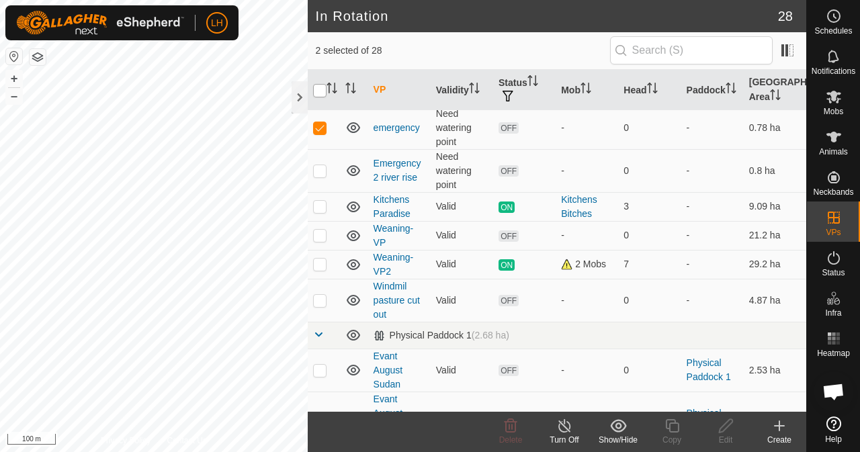
checkbox input "true"
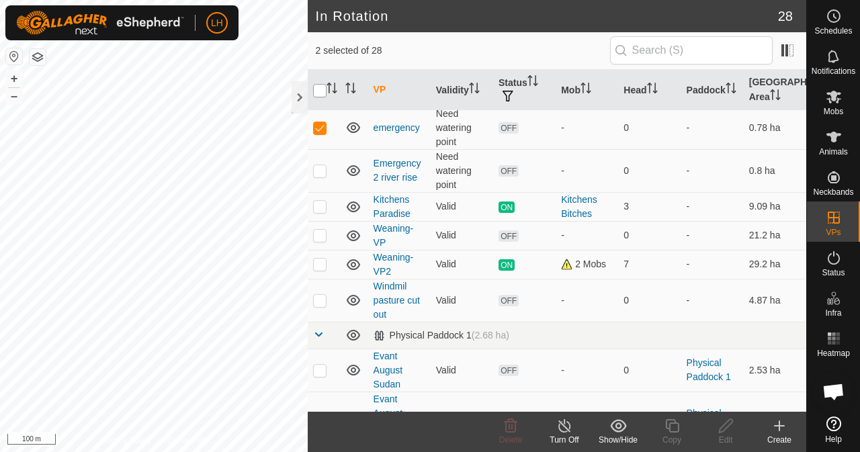
checkbox input "true"
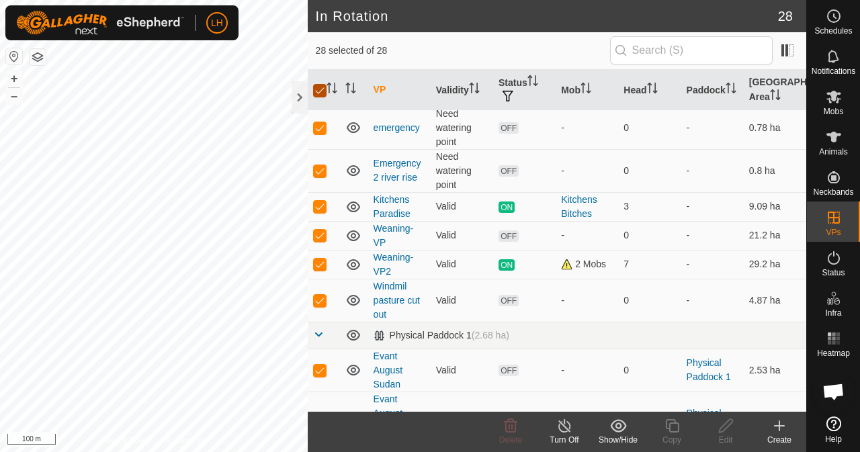
click at [324, 91] on input "checkbox" at bounding box center [319, 90] width 13 height 13
checkbox input "false"
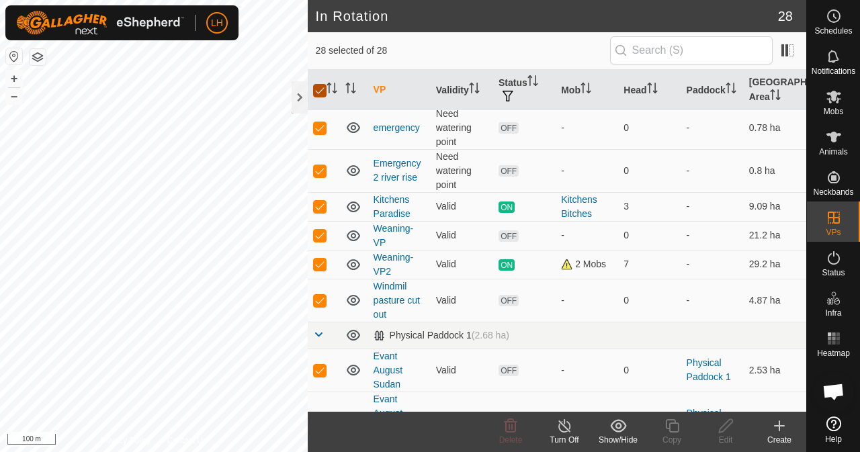
checkbox input "false"
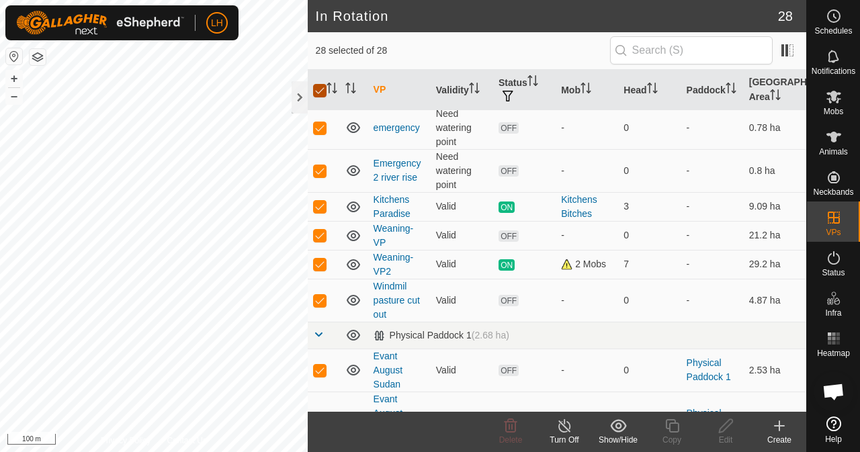
checkbox input "false"
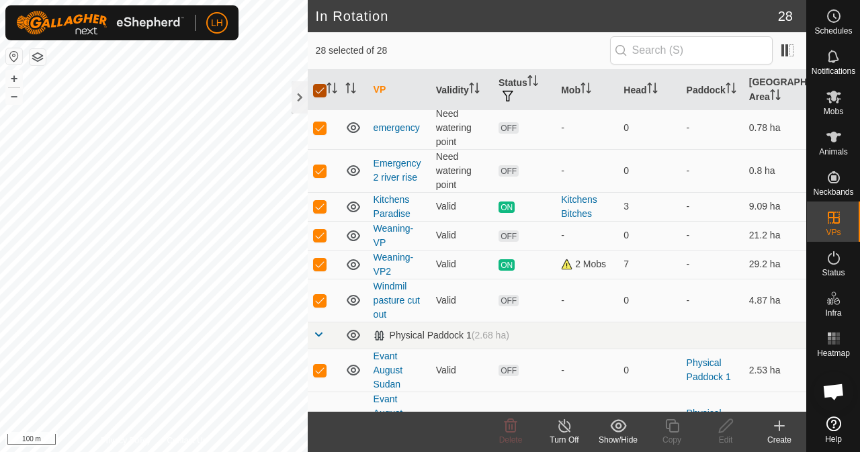
checkbox input "false"
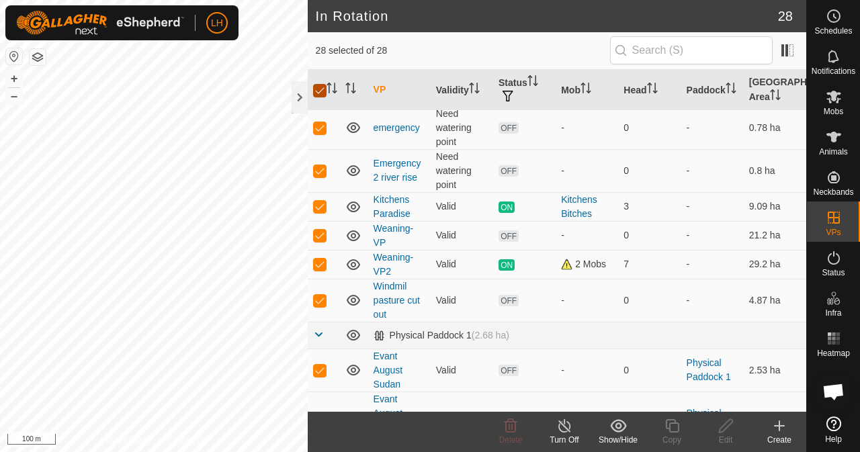
checkbox input "false"
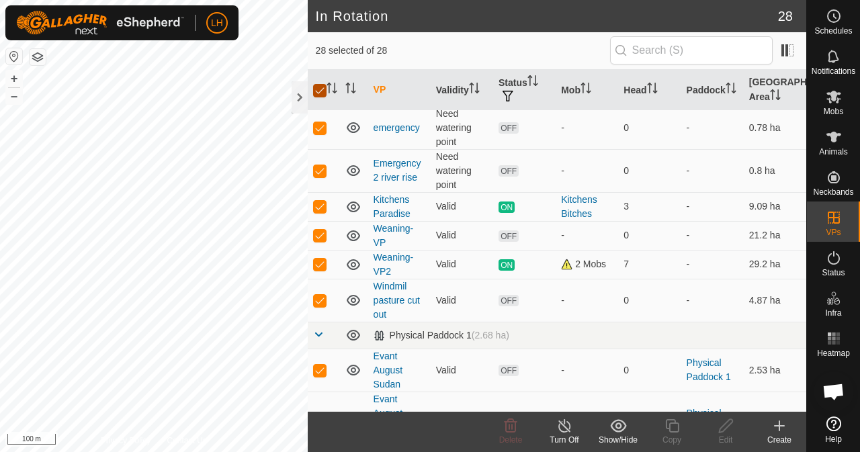
checkbox input "false"
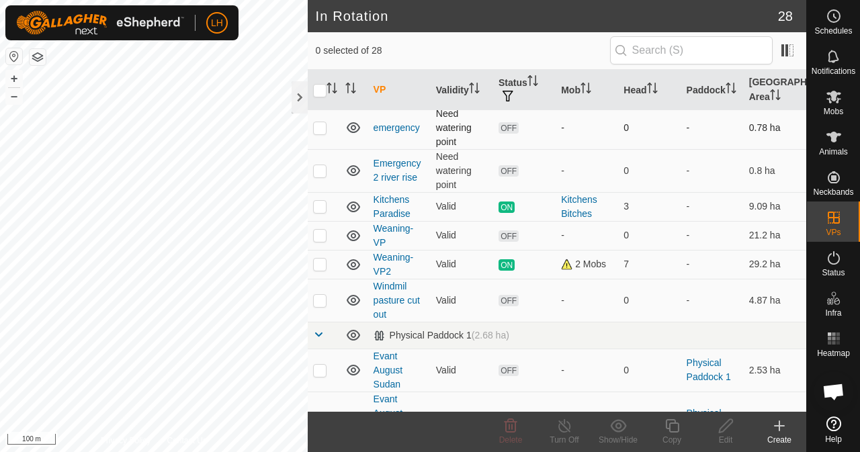
click at [320, 125] on p-checkbox at bounding box center [319, 127] width 13 height 11
click at [507, 433] on icon at bounding box center [511, 426] width 16 height 16
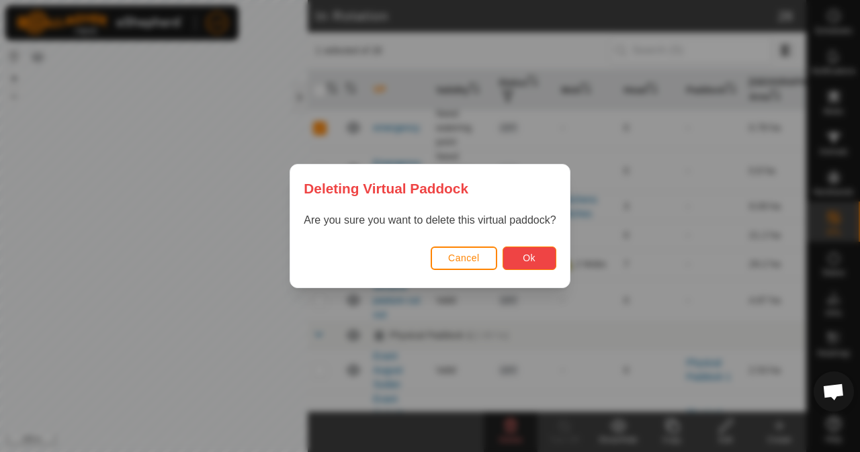
click at [532, 257] on span "Ok" at bounding box center [529, 258] width 13 height 11
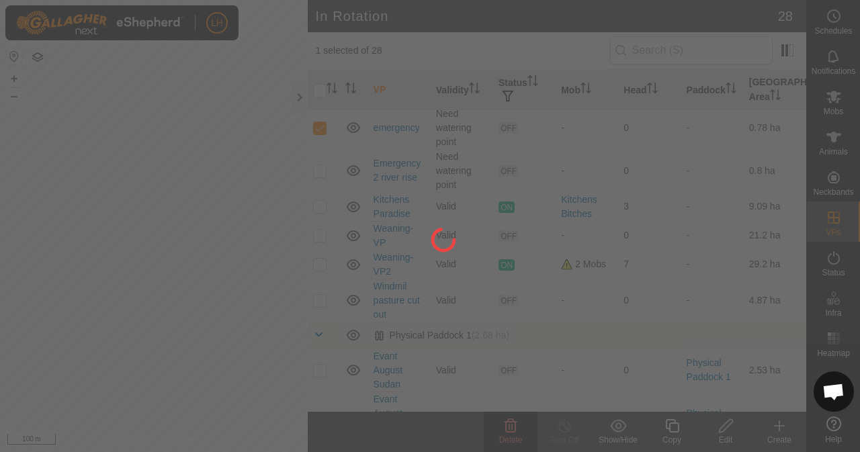
checkbox input "false"
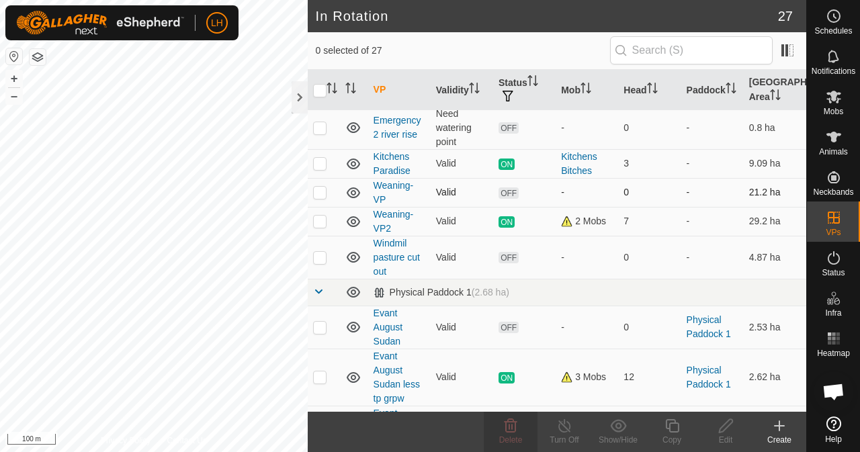
click at [319, 190] on p-checkbox at bounding box center [319, 192] width 13 height 11
checkbox input "true"
click at [325, 218] on p-checkbox at bounding box center [319, 221] width 13 height 11
checkbox input "true"
click at [324, 190] on p-checkbox at bounding box center [319, 192] width 13 height 11
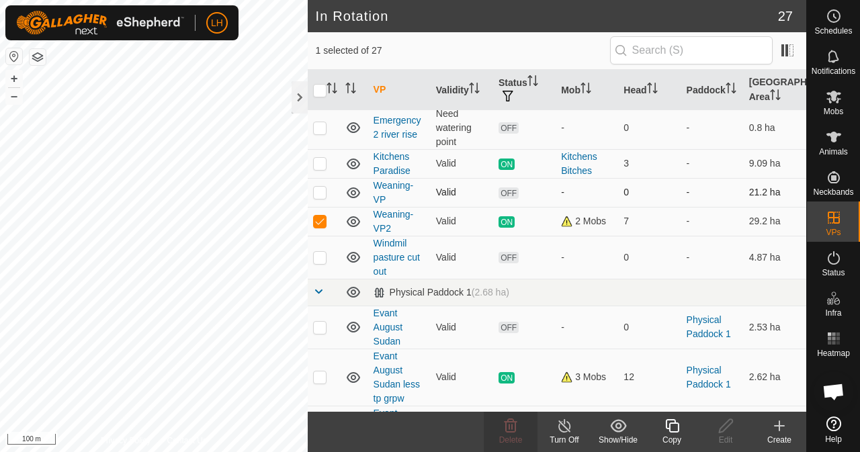
click at [324, 190] on p-checkbox at bounding box center [319, 192] width 13 height 11
checkbox input "false"
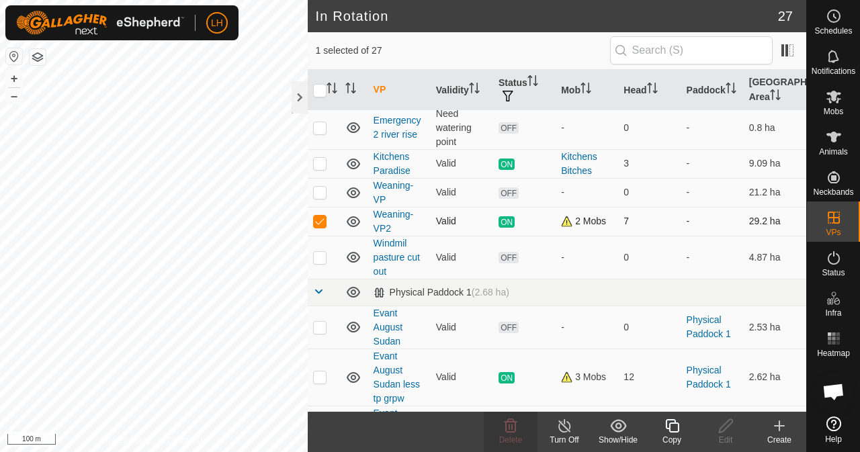
click at [323, 216] on p-checkbox at bounding box center [319, 221] width 13 height 11
checkbox input "false"
click at [321, 192] on p-checkbox at bounding box center [319, 192] width 13 height 11
click at [516, 434] on icon at bounding box center [511, 426] width 16 height 16
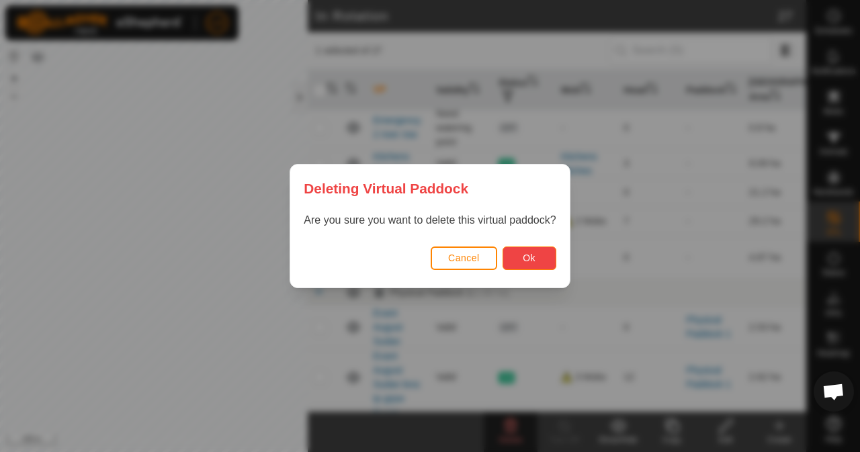
click at [544, 257] on button "Ok" at bounding box center [530, 259] width 54 height 24
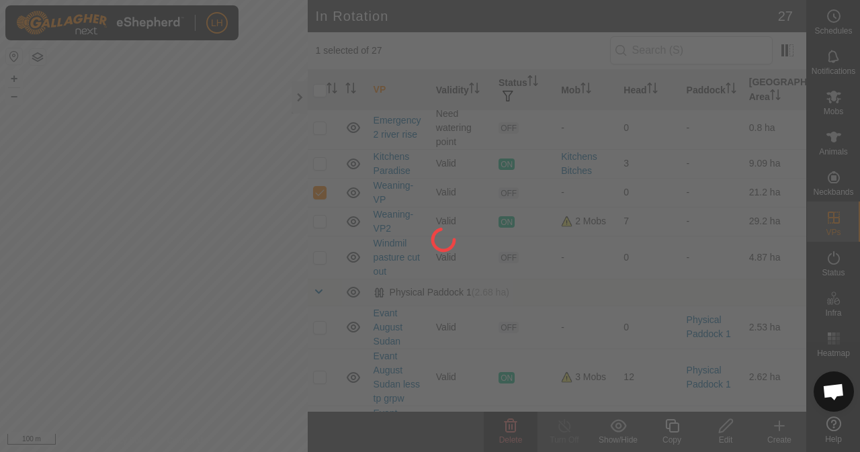
checkbox input "false"
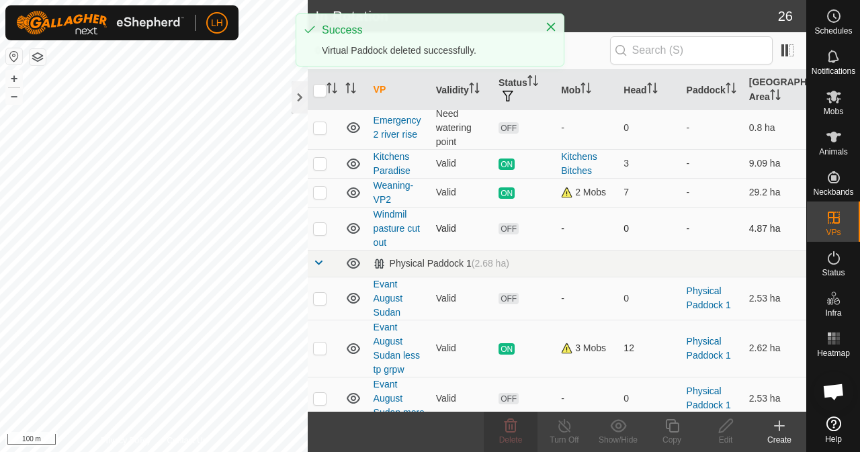
click at [319, 227] on p-checkbox at bounding box center [319, 228] width 13 height 11
checkbox input "true"
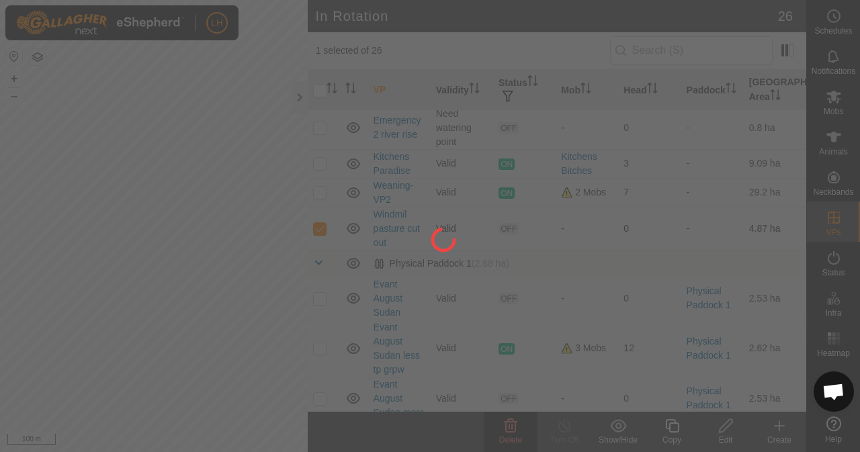
click at [319, 227] on div at bounding box center [430, 226] width 860 height 452
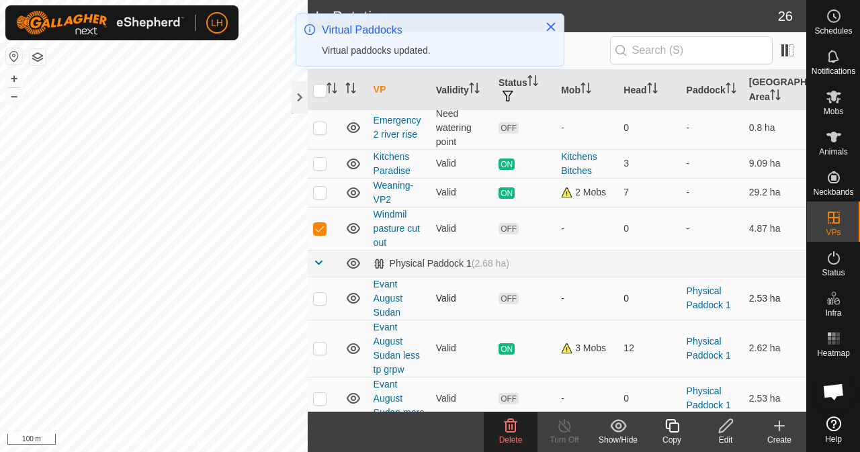
click at [321, 296] on p-checkbox at bounding box center [319, 298] width 13 height 11
checkbox input "true"
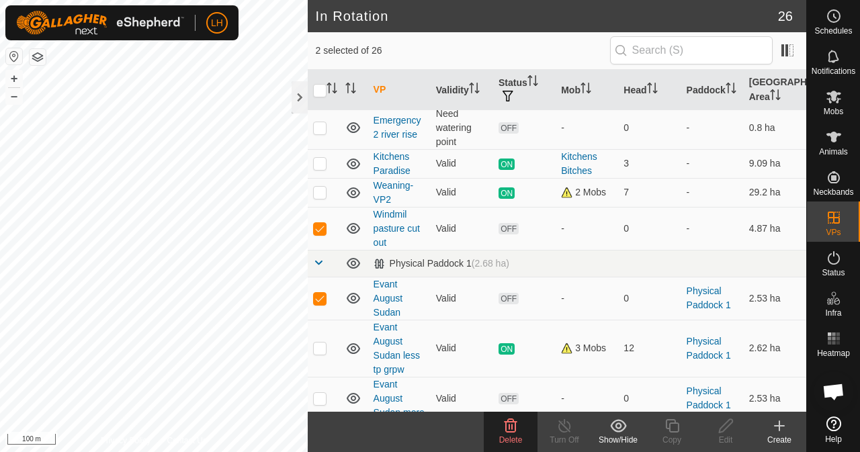
click at [514, 436] on span "Delete" at bounding box center [511, 440] width 24 height 9
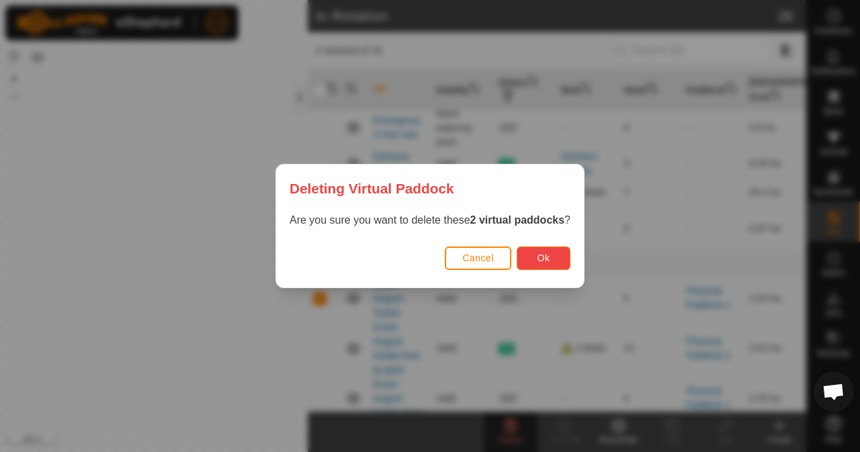
drag, startPoint x: 539, startPoint y: 258, endPoint x: 500, endPoint y: 252, distance: 39.5
click at [500, 252] on div "Cancel Ok" at bounding box center [430, 265] width 308 height 46
click at [498, 253] on button "Cancel" at bounding box center [478, 259] width 67 height 24
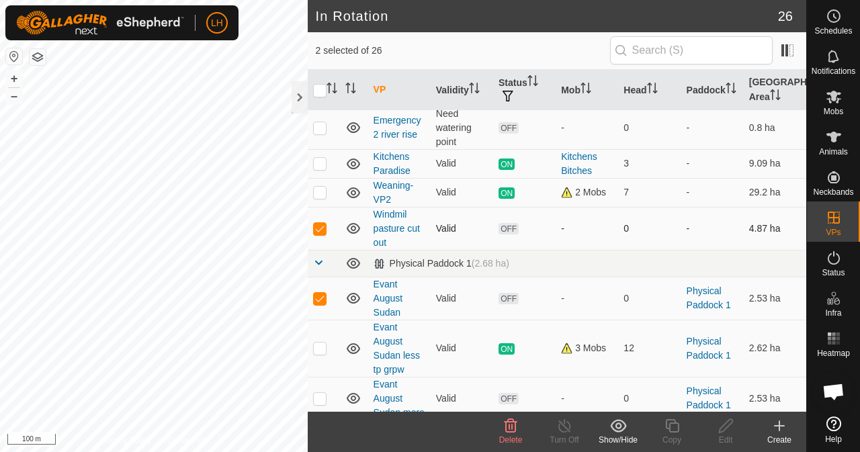
click at [320, 223] on p-checkbox at bounding box center [319, 228] width 13 height 11
checkbox input "false"
click at [512, 430] on icon at bounding box center [511, 425] width 13 height 13
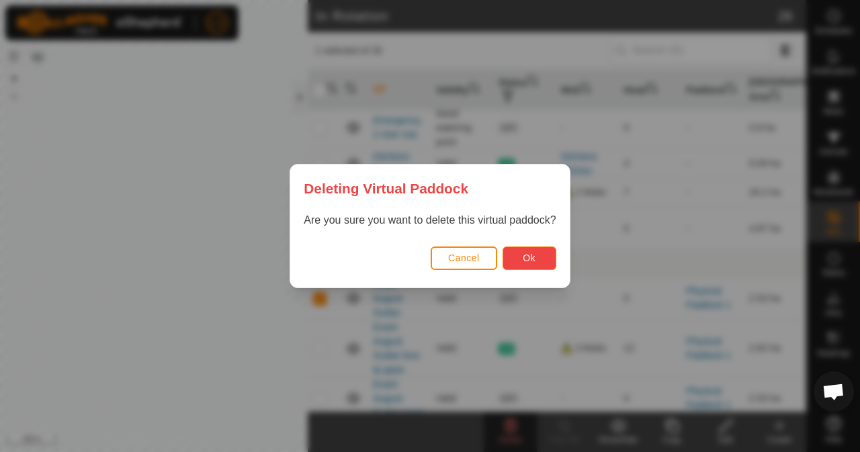
click at [532, 260] on span "Ok" at bounding box center [529, 258] width 13 height 11
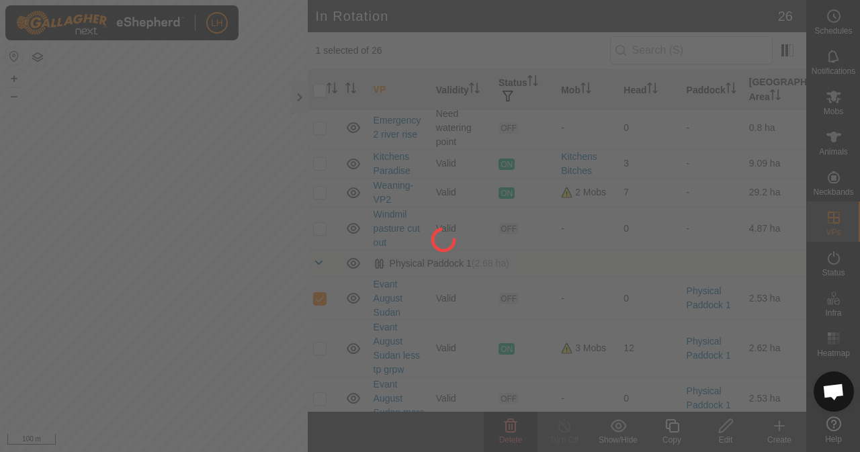
checkbox input "false"
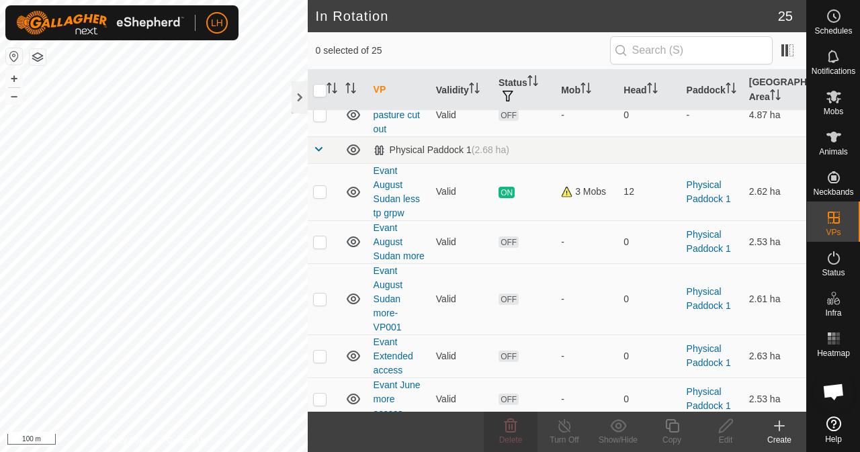
scroll to position [261, 0]
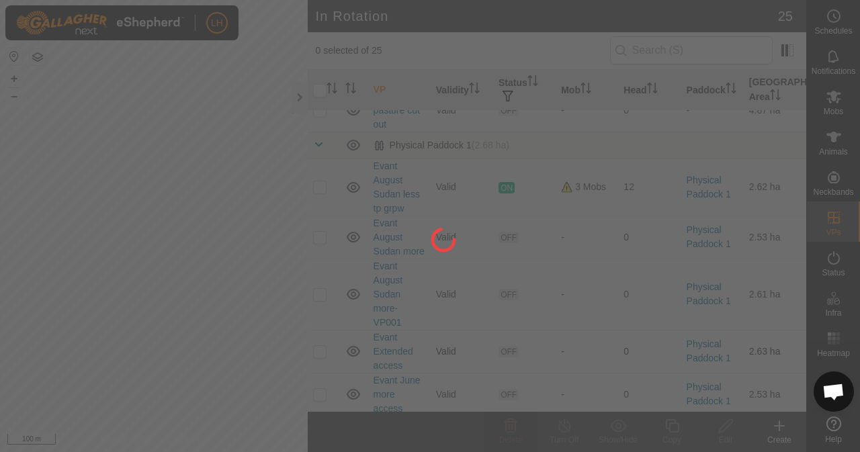
click at [337, 365] on div at bounding box center [430, 226] width 860 height 452
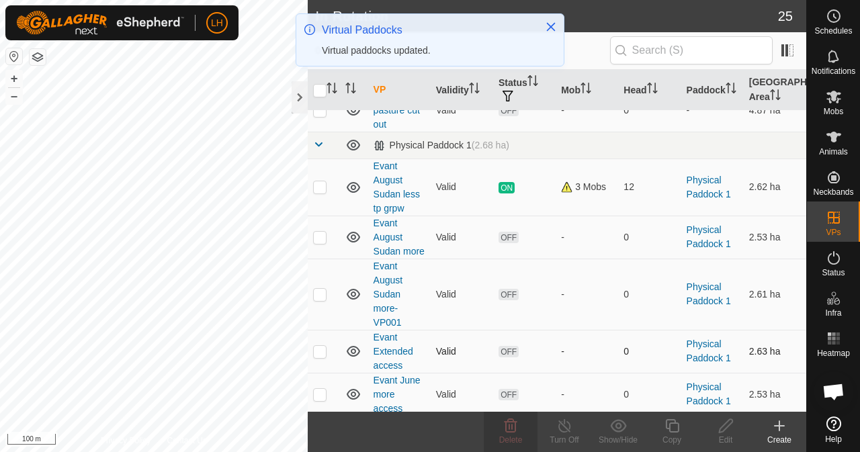
click at [324, 357] on p-checkbox at bounding box center [319, 351] width 13 height 11
checkbox input "true"
click at [321, 400] on p-checkbox at bounding box center [319, 394] width 13 height 11
checkbox input "true"
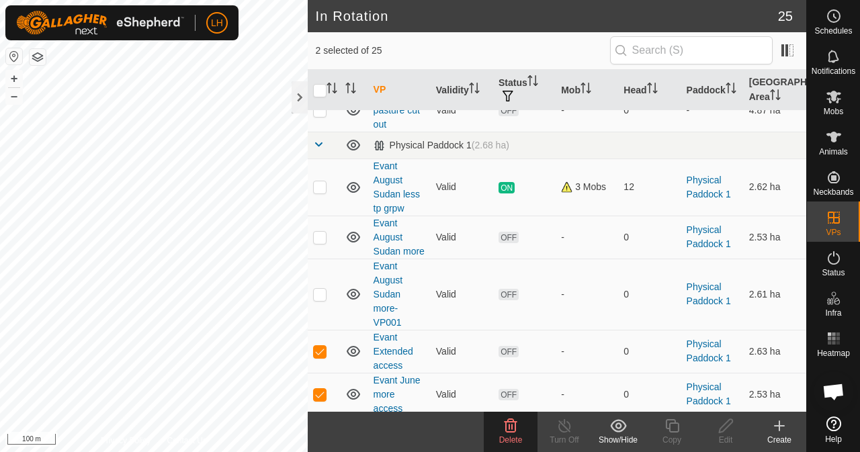
click at [511, 434] on div "Delete" at bounding box center [511, 440] width 54 height 12
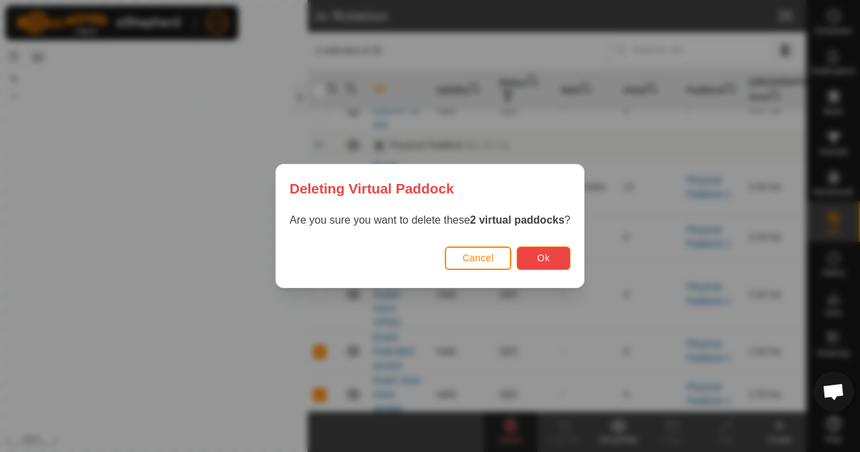
click at [549, 259] on span "Ok" at bounding box center [544, 258] width 13 height 11
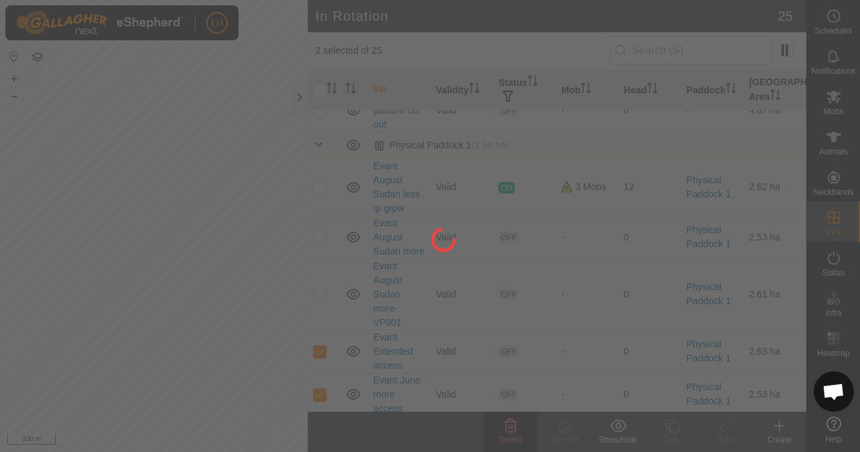
checkbox input "false"
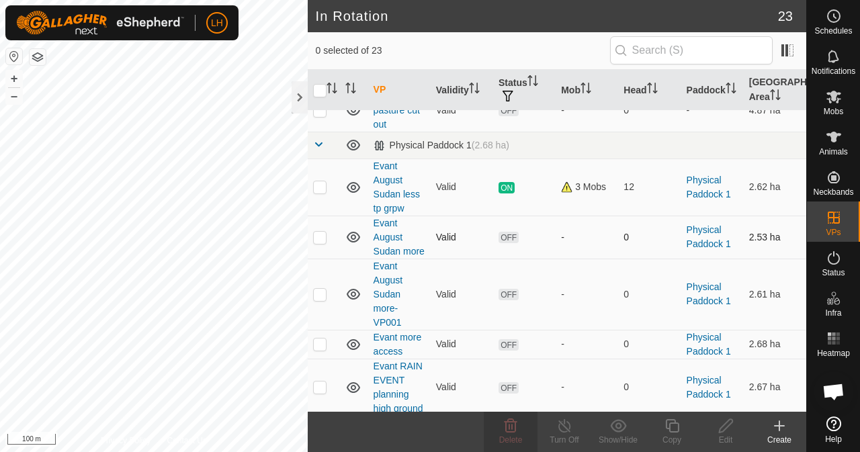
click at [324, 243] on p-checkbox at bounding box center [319, 237] width 13 height 11
checkbox input "true"
click at [323, 350] on p-checkbox at bounding box center [319, 344] width 13 height 11
checkbox input "true"
click at [510, 423] on icon at bounding box center [511, 425] width 13 height 13
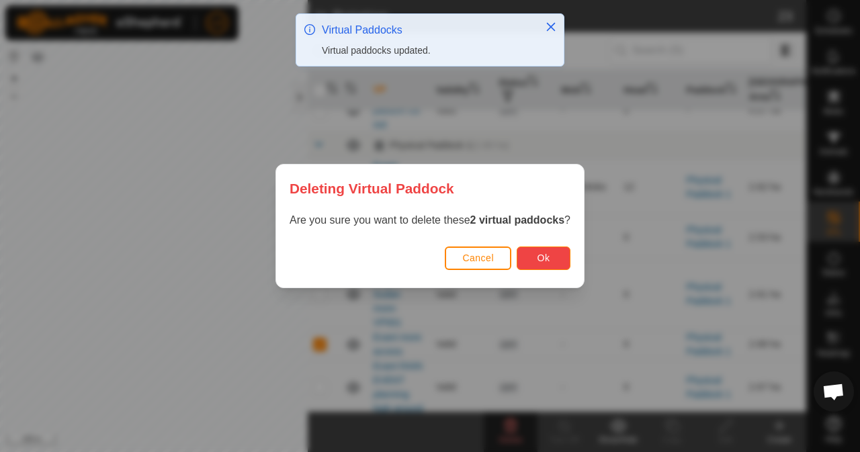
click at [550, 256] on span "Ok" at bounding box center [544, 258] width 13 height 11
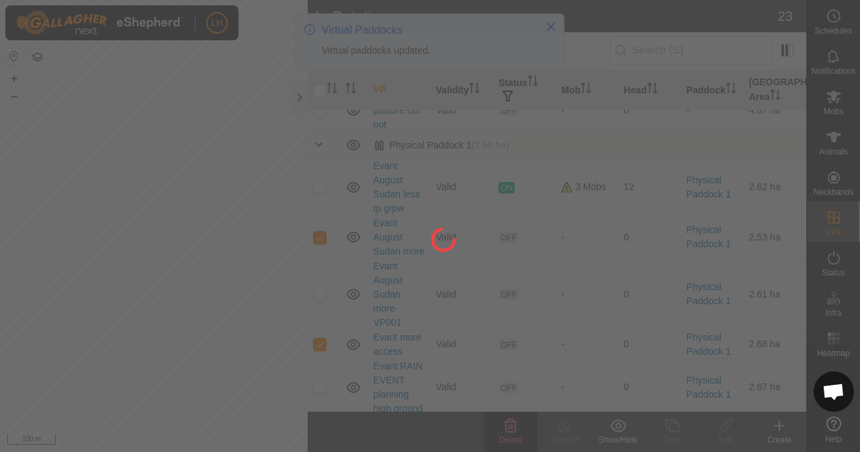
checkbox input "false"
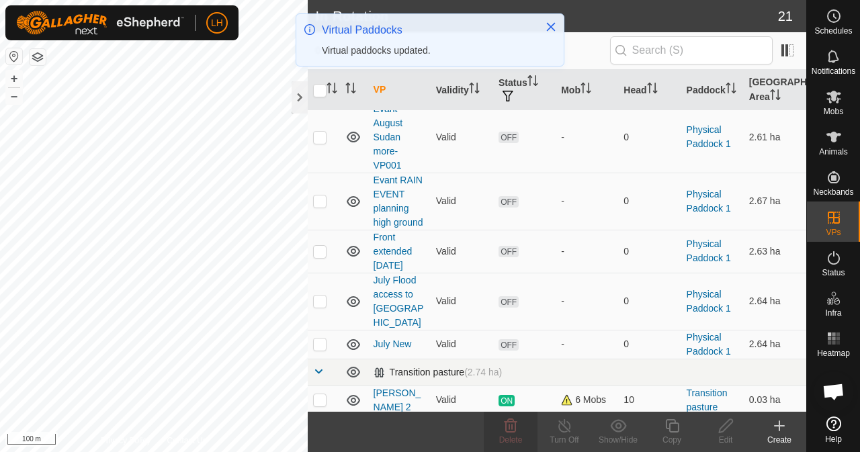
scroll to position [376, 0]
click at [423, 384] on td "[PERSON_NAME] 2" at bounding box center [399, 398] width 63 height 29
click at [325, 337] on p-checkbox at bounding box center [319, 342] width 13 height 11
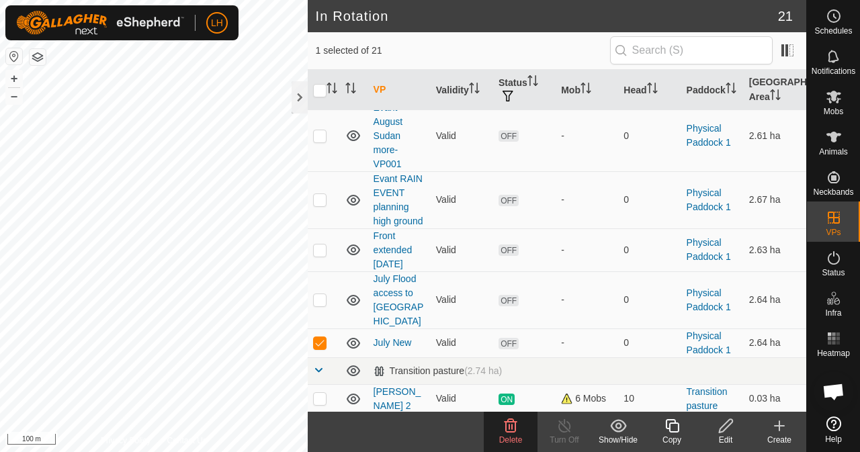
click at [508, 439] on span "Delete" at bounding box center [511, 440] width 24 height 9
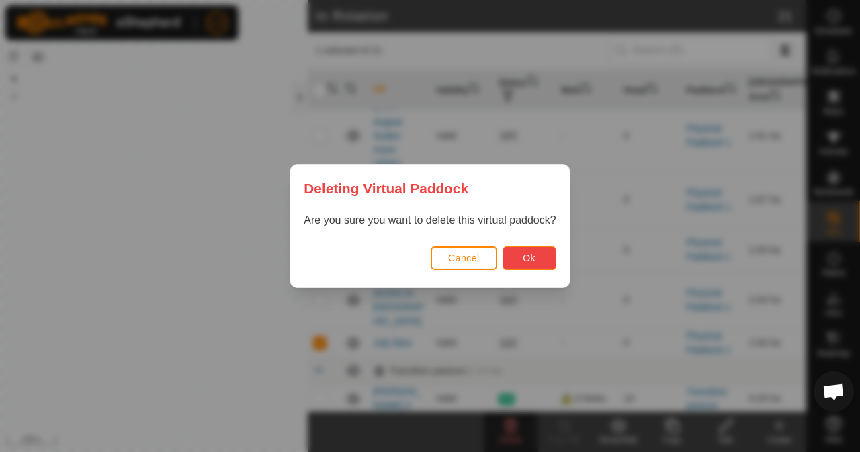
click at [536, 258] on button "Ok" at bounding box center [530, 259] width 54 height 24
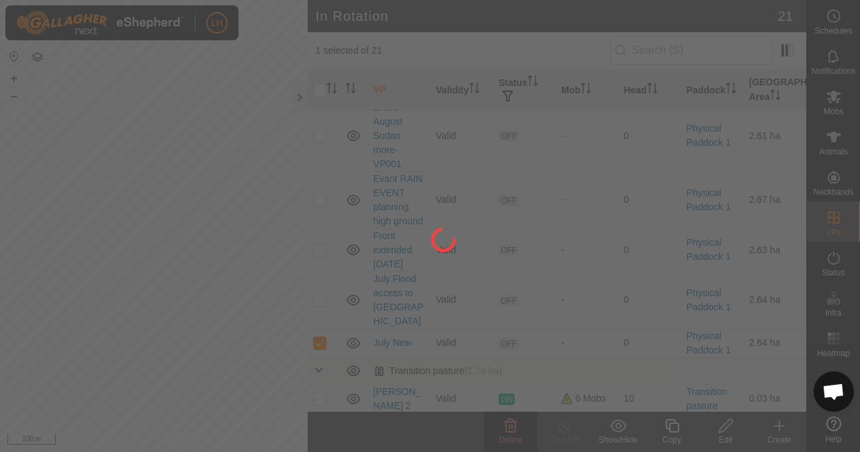
checkbox input "false"
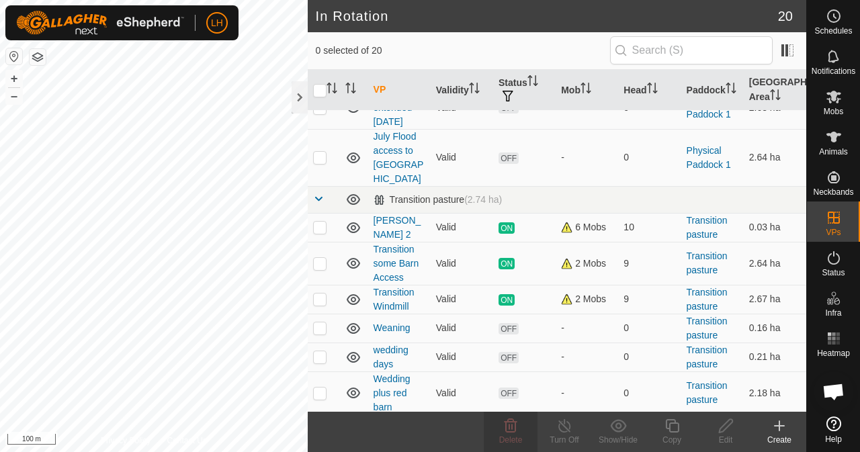
scroll to position [529, 0]
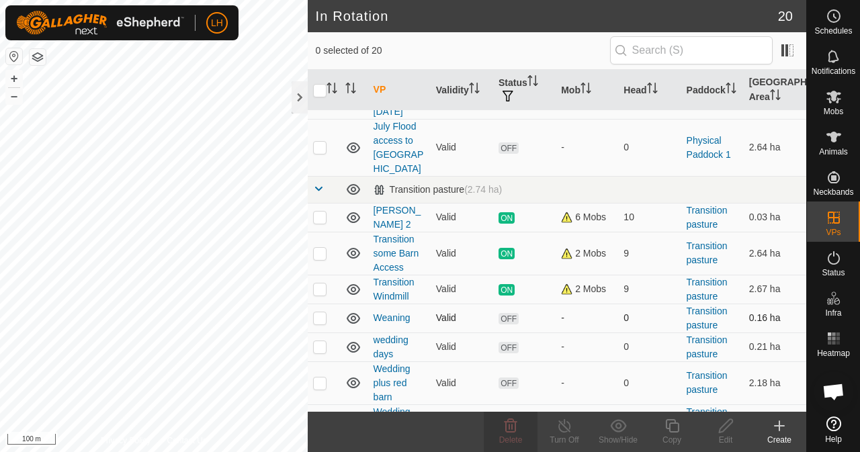
click at [317, 313] on p-checkbox at bounding box center [319, 318] width 13 height 11
checkbox input "true"
click at [727, 423] on icon at bounding box center [726, 426] width 17 height 16
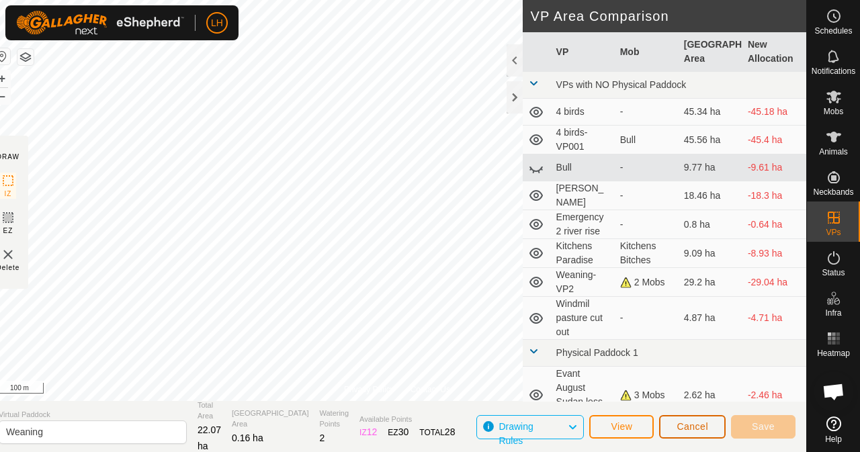
click at [703, 423] on span "Cancel" at bounding box center [693, 426] width 32 height 11
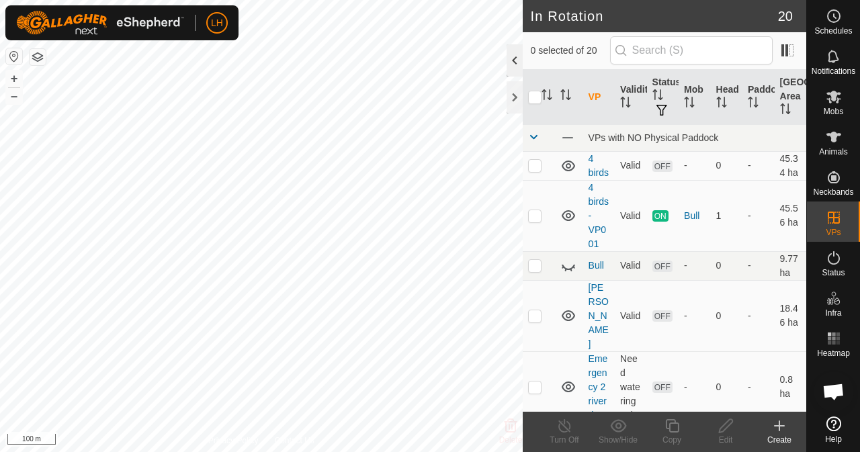
click at [516, 61] on div at bounding box center [515, 60] width 16 height 32
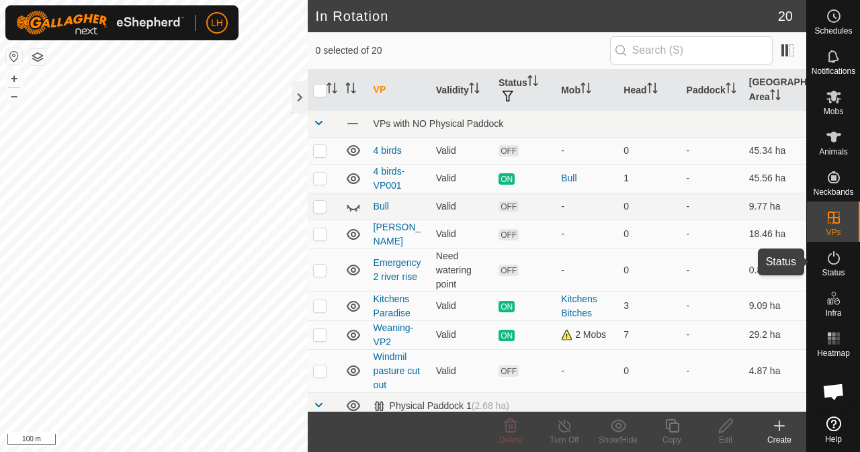
click at [836, 264] on icon at bounding box center [834, 258] width 16 height 16
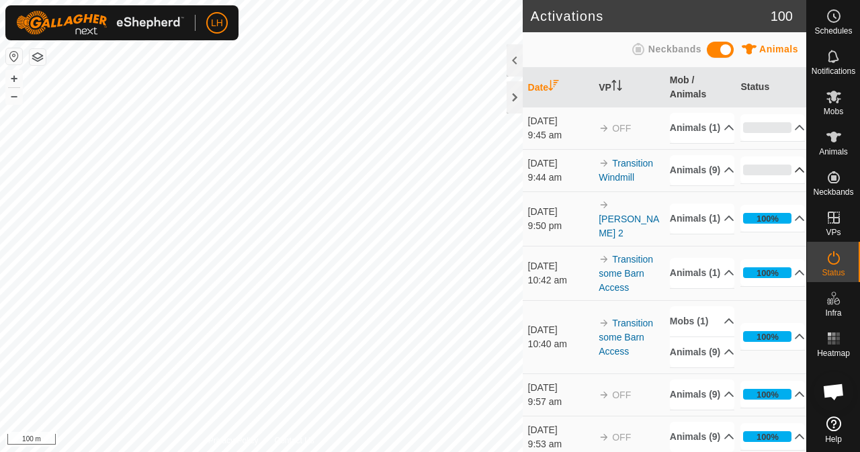
click at [780, 184] on p-accordion-header "0%" at bounding box center [773, 170] width 65 height 27
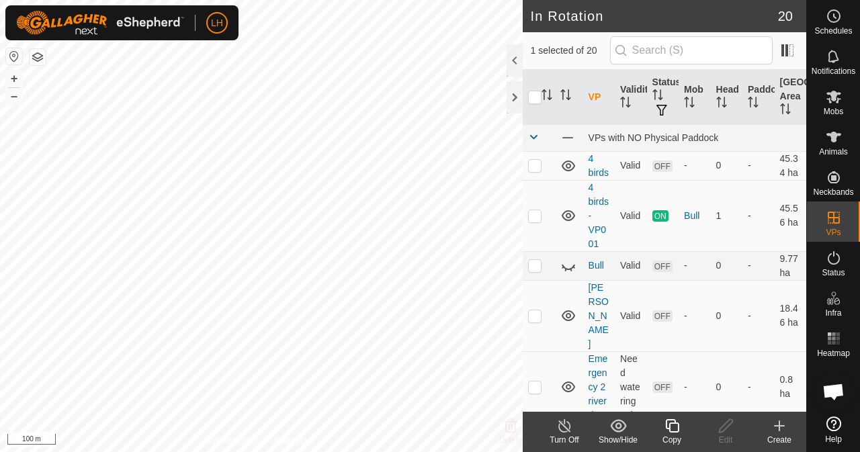
checkbox input "false"
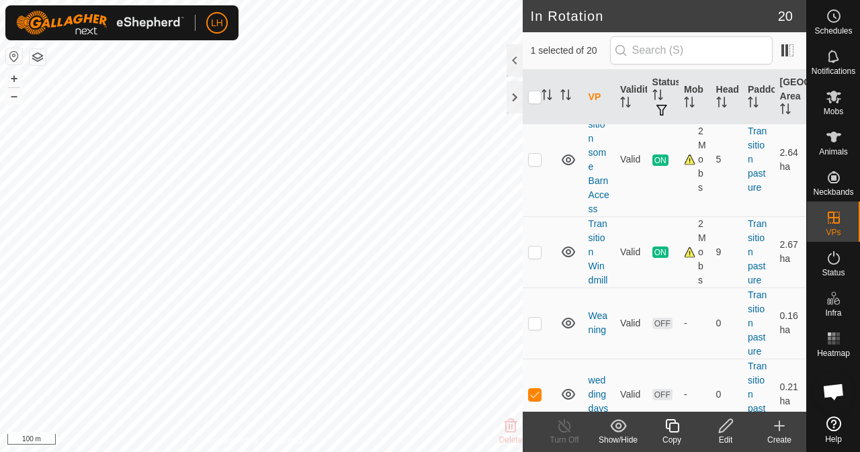
scroll to position [1508, 0]
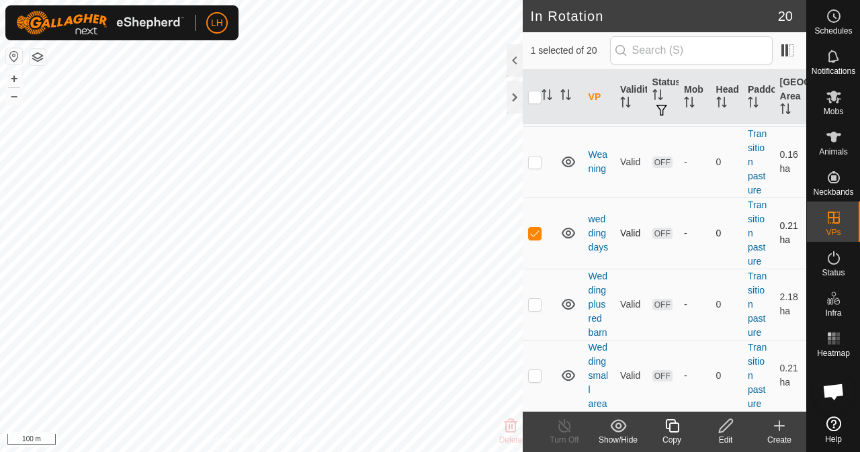
click at [534, 228] on td at bounding box center [539, 233] width 32 height 71
click at [535, 235] on p-checkbox at bounding box center [534, 233] width 13 height 11
checkbox input "false"
click at [537, 310] on p-checkbox at bounding box center [534, 304] width 13 height 11
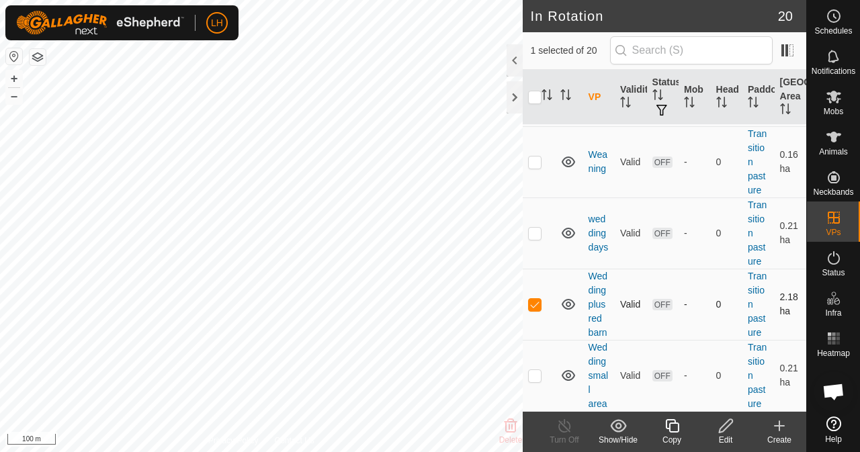
click at [536, 310] on p-checkbox at bounding box center [534, 304] width 13 height 11
checkbox input "false"
click at [536, 377] on p-checkbox at bounding box center [534, 375] width 13 height 11
checkbox input "false"
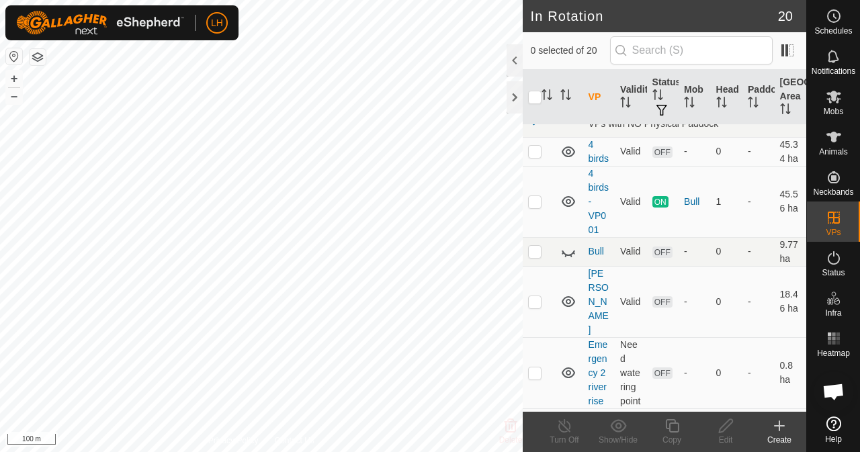
scroll to position [0, 0]
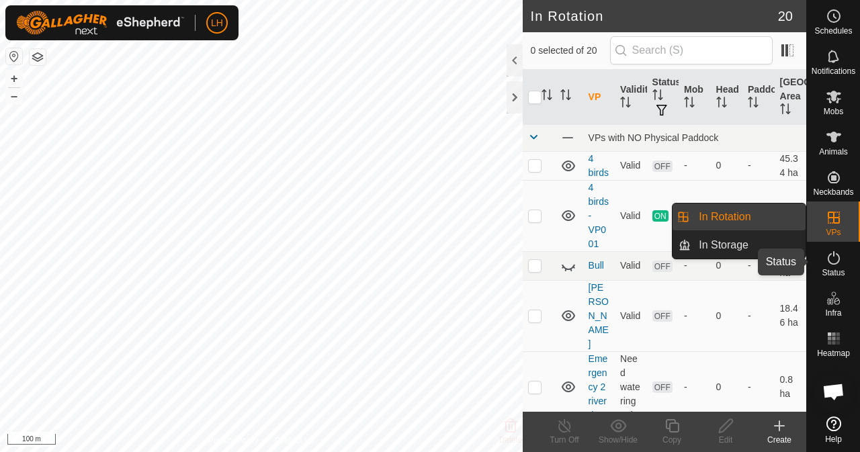
click at [835, 260] on icon at bounding box center [834, 258] width 16 height 16
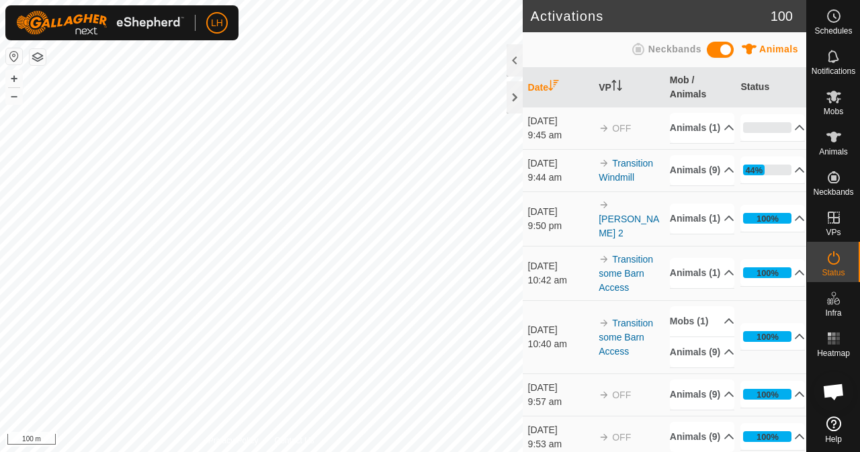
click at [835, 260] on icon at bounding box center [834, 258] width 16 height 16
click at [772, 184] on p-accordion-header "44%" at bounding box center [773, 170] width 65 height 27
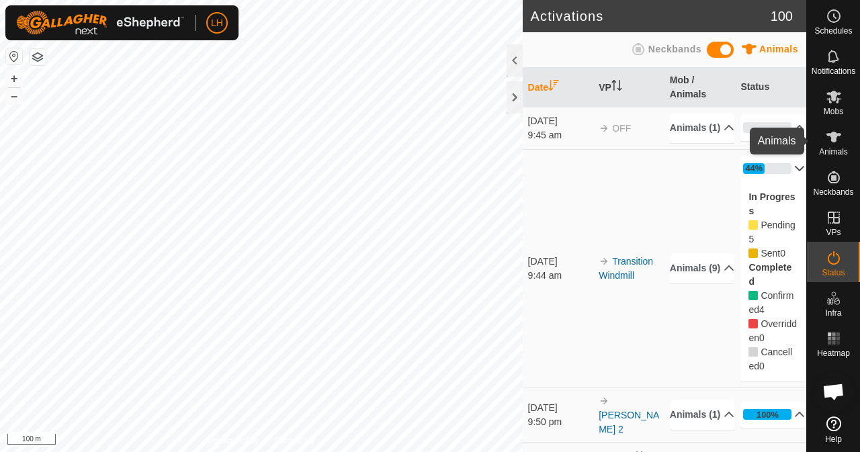
click at [838, 143] on icon at bounding box center [834, 137] width 16 height 16
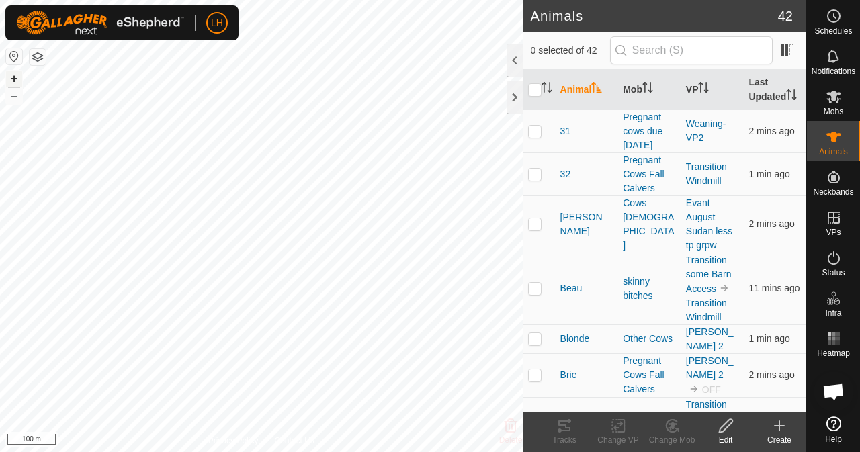
click at [13, 79] on button "+" at bounding box center [14, 79] width 16 height 16
checkbox input "true"
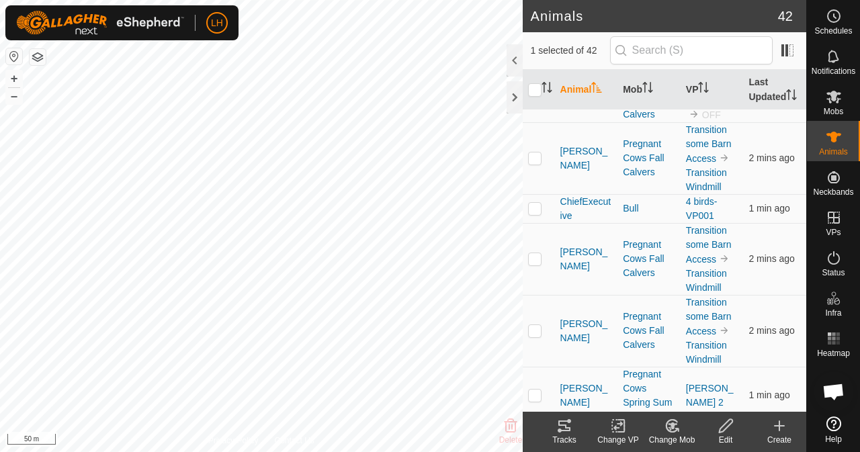
scroll to position [286, 0]
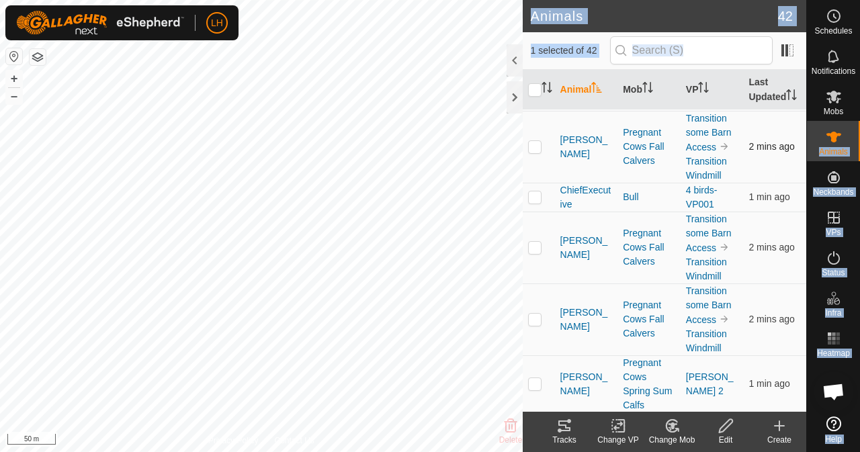
drag, startPoint x: 808, startPoint y: 155, endPoint x: 784, endPoint y: 162, distance: 24.5
click at [805, 178] on div "Schedules Notifications Mobs Animals Neckbands VPs Status Infra Heatmap Help An…" at bounding box center [430, 226] width 860 height 452
click at [700, 249] on td "Transition some Barn Access Transition Windmill" at bounding box center [712, 248] width 63 height 72
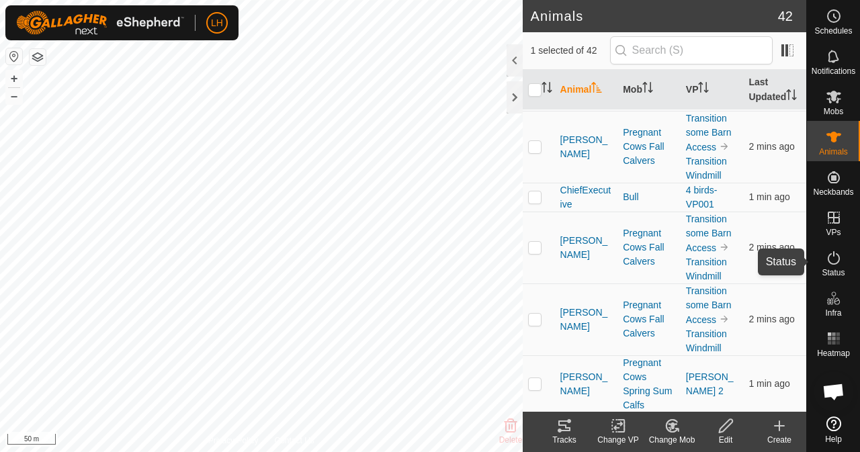
click at [835, 262] on icon at bounding box center [834, 258] width 16 height 16
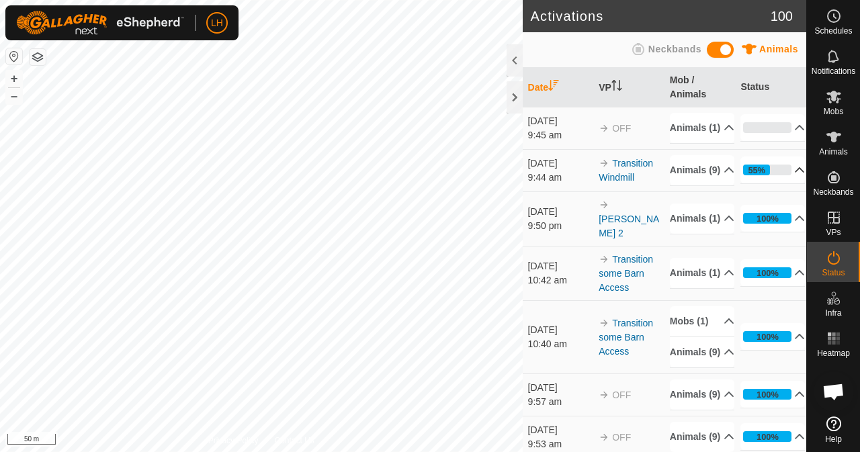
click at [785, 184] on p-accordion-header "55%" at bounding box center [773, 170] width 65 height 27
click at [790, 184] on p-accordion-header "55%" at bounding box center [773, 170] width 65 height 27
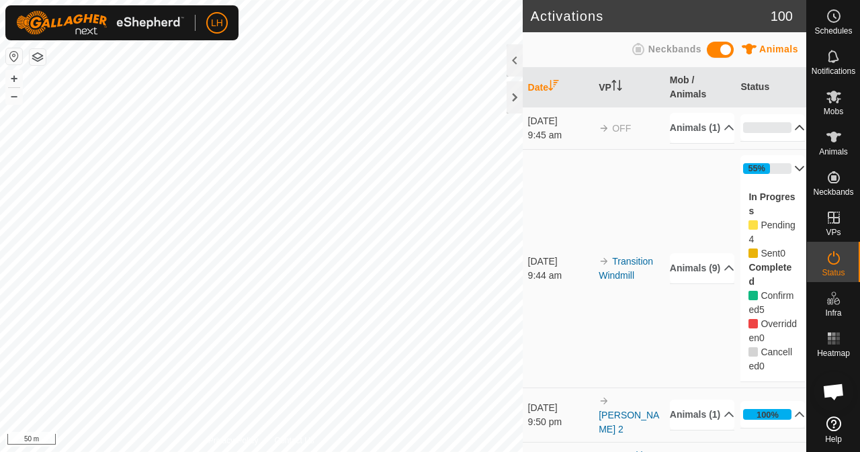
click at [774, 132] on p-accordion-header "0%" at bounding box center [773, 127] width 65 height 27
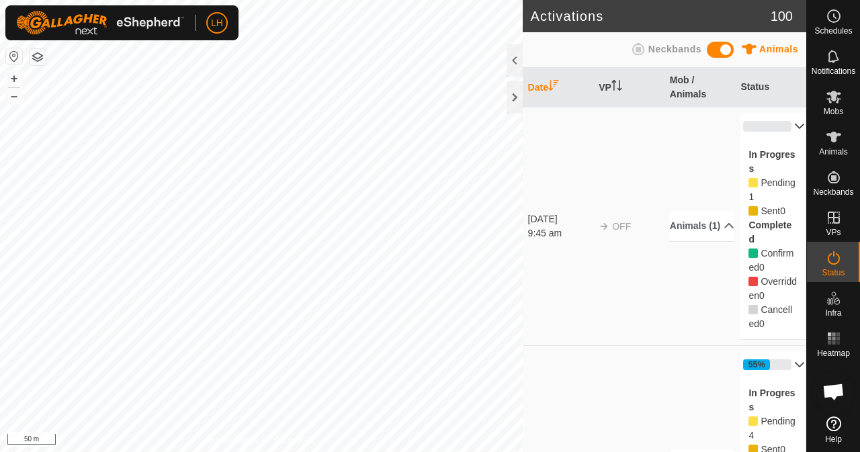
click at [558, 315] on td "3 Oct 2025 9:45 am" at bounding box center [558, 226] width 71 height 239
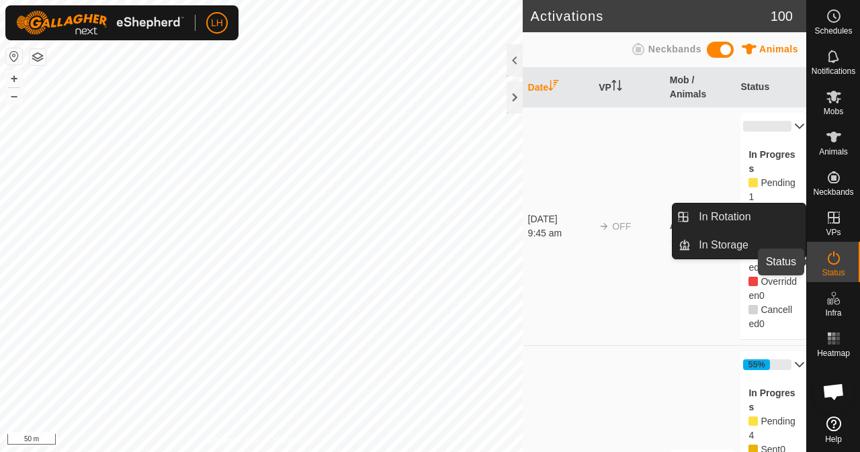
click at [842, 263] on es-activation-svg-icon at bounding box center [834, 258] width 24 height 22
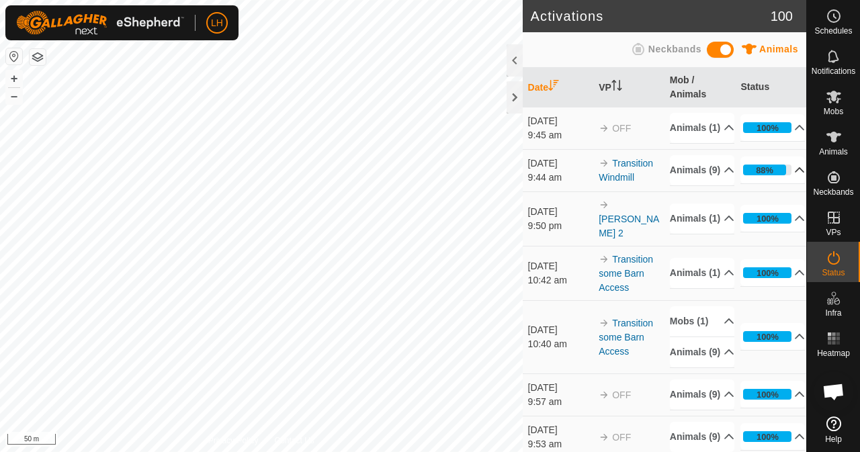
click at [781, 184] on p-accordion-header "88%" at bounding box center [773, 170] width 65 height 27
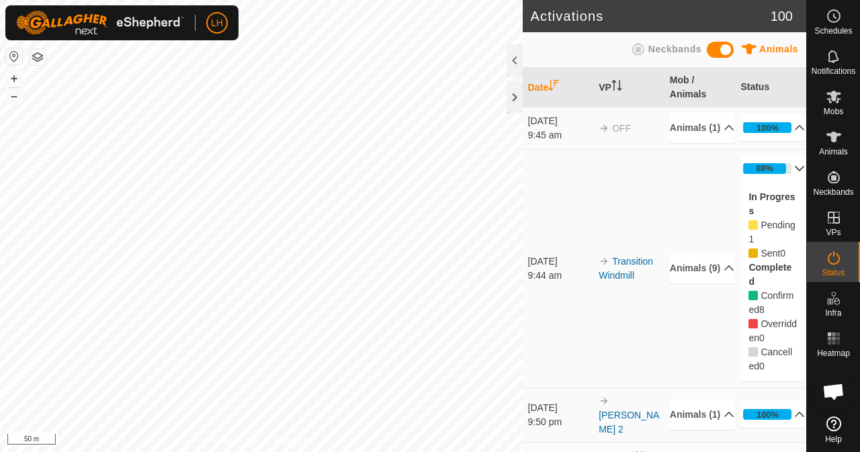
click at [753, 245] on span "1" at bounding box center [751, 239] width 5 height 11
click at [765, 231] on span "Pending" at bounding box center [778, 225] width 34 height 11
click at [838, 137] on icon at bounding box center [834, 137] width 16 height 16
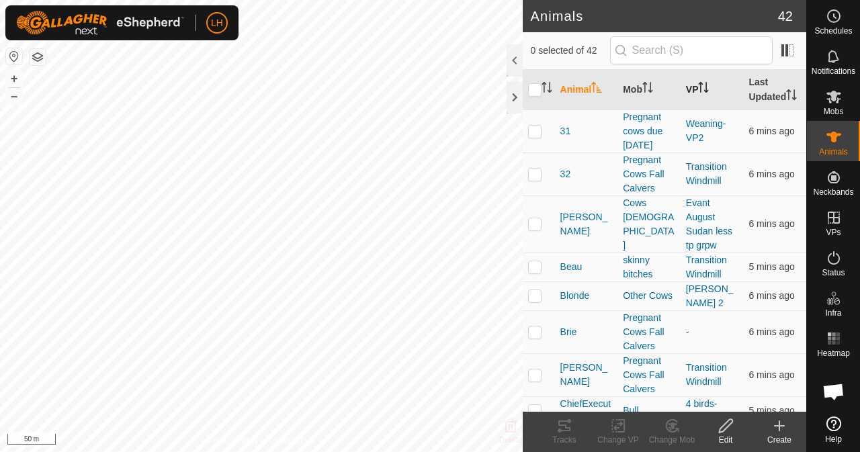
click at [698, 92] on icon "Activate to sort" at bounding box center [703, 87] width 11 height 11
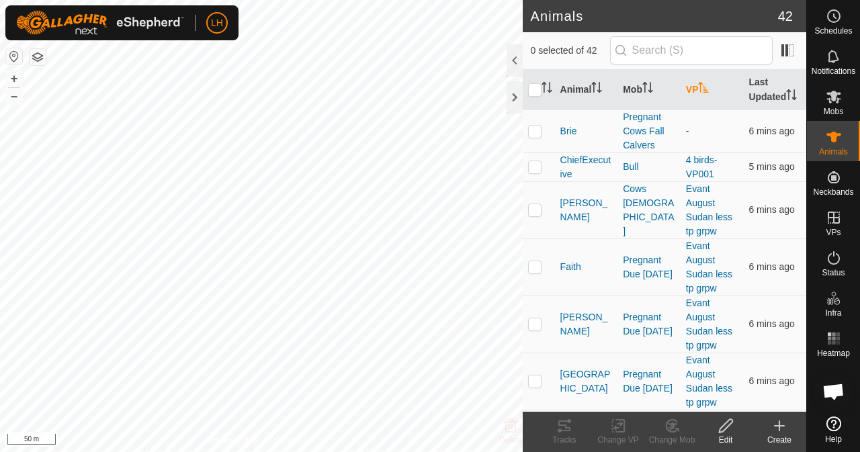
click at [698, 92] on icon "Activate to sort" at bounding box center [703, 87] width 11 height 11
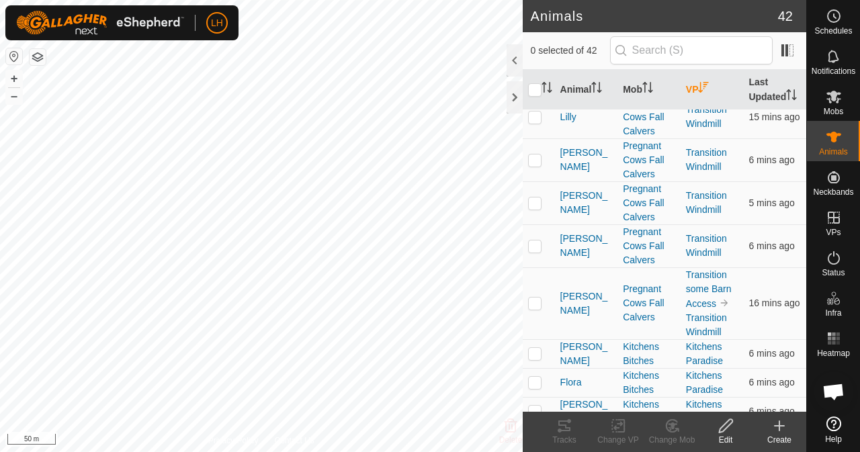
scroll to position [413, 0]
